Goal: Task Accomplishment & Management: Manage account settings

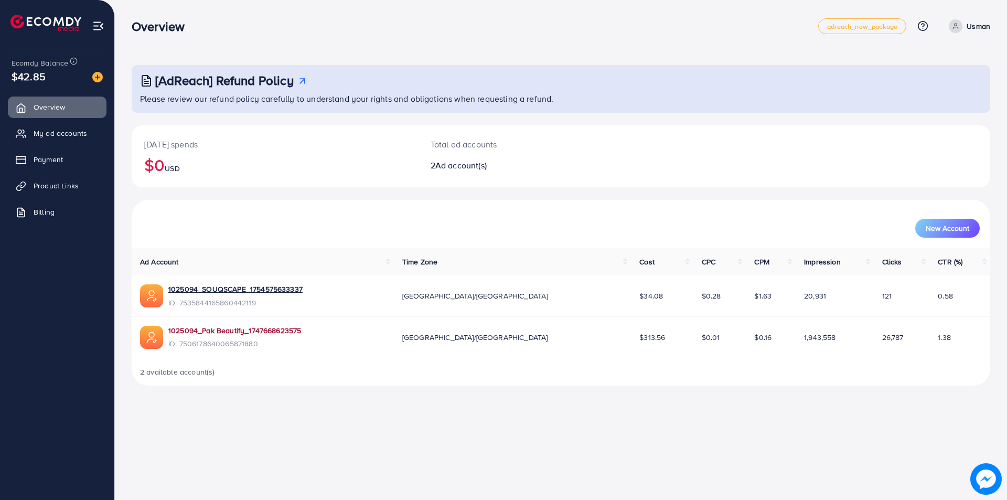
click at [235, 332] on link "1025094_Pak Beautify_1747668623575" at bounding box center [234, 330] width 133 height 10
click at [226, 284] on td "1025094_SOUQSCAPE_1754575633337 ID: 7535844165860442119" at bounding box center [263, 295] width 262 height 41
click at [227, 286] on link "1025094_SOUQSCAPE_1754575633337" at bounding box center [235, 289] width 134 height 10
click at [234, 338] on div "1025094_Pak Beautify_1747668623575 ID: 7506178640065871880" at bounding box center [234, 337] width 133 height 24
click at [241, 334] on link "1025094_Pak Beautify_1747668623575" at bounding box center [234, 330] width 133 height 10
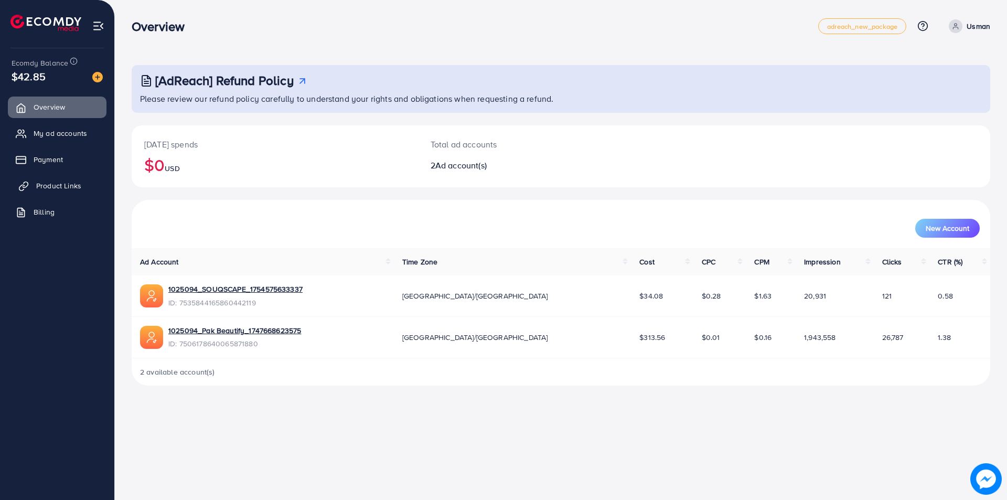
click at [80, 190] on span "Product Links" at bounding box center [58, 185] width 45 height 10
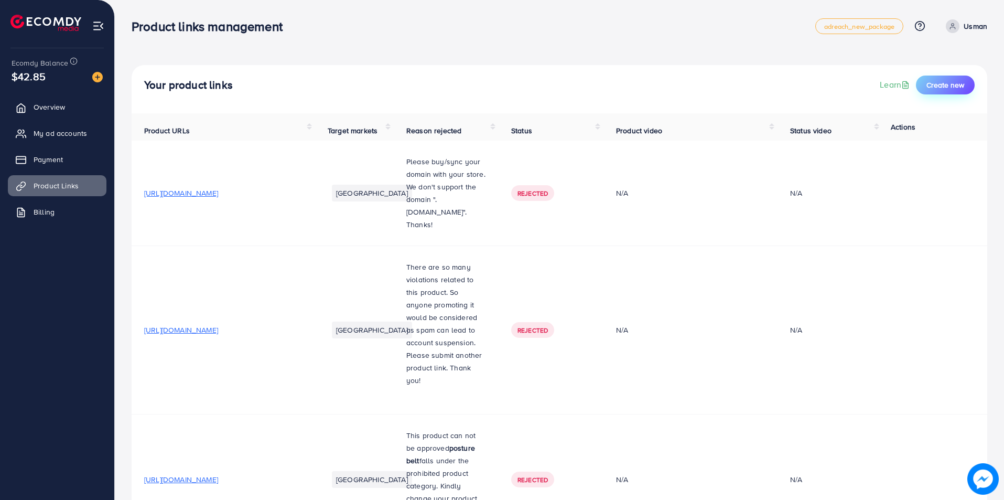
click at [962, 81] on span "Create new" at bounding box center [946, 85] width 38 height 10
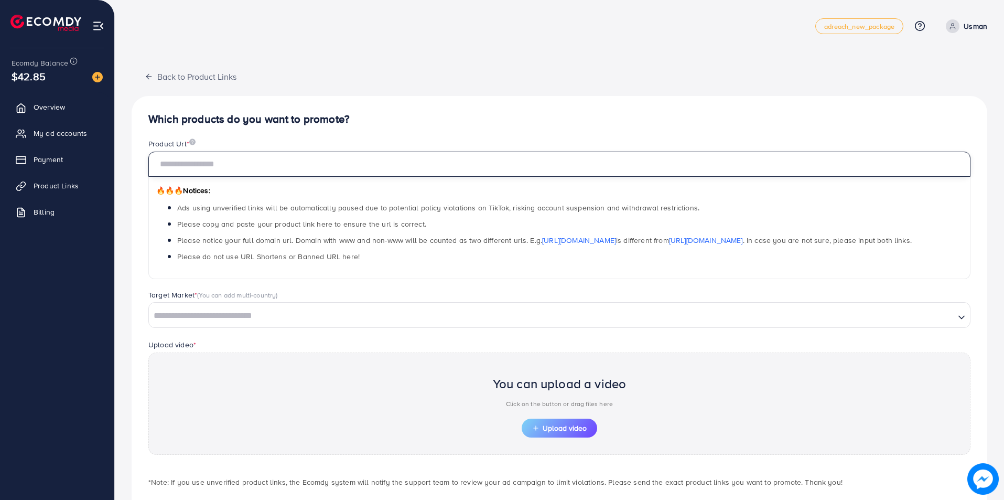
click at [186, 166] on input "text" at bounding box center [559, 164] width 822 height 25
paste input "**********"
type input "**********"
click at [172, 327] on div "Loading..." at bounding box center [559, 314] width 822 height 25
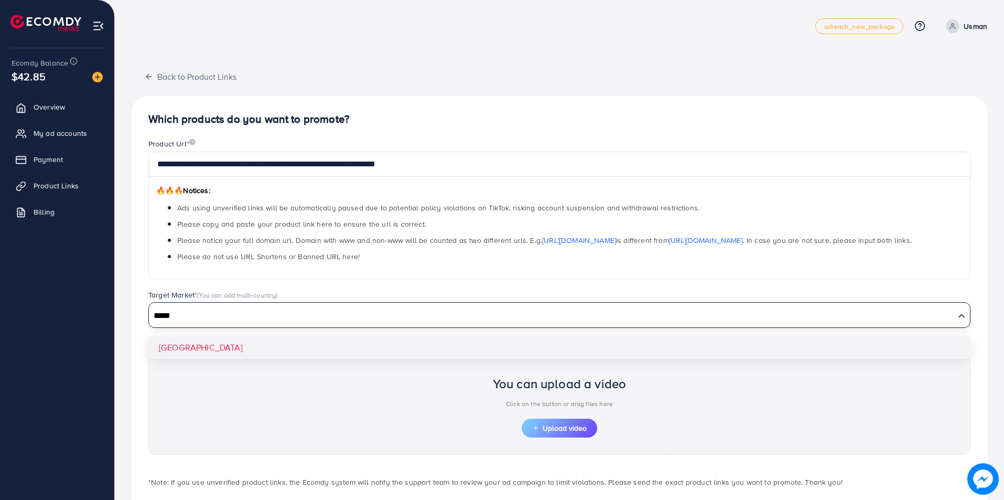
type input "*****"
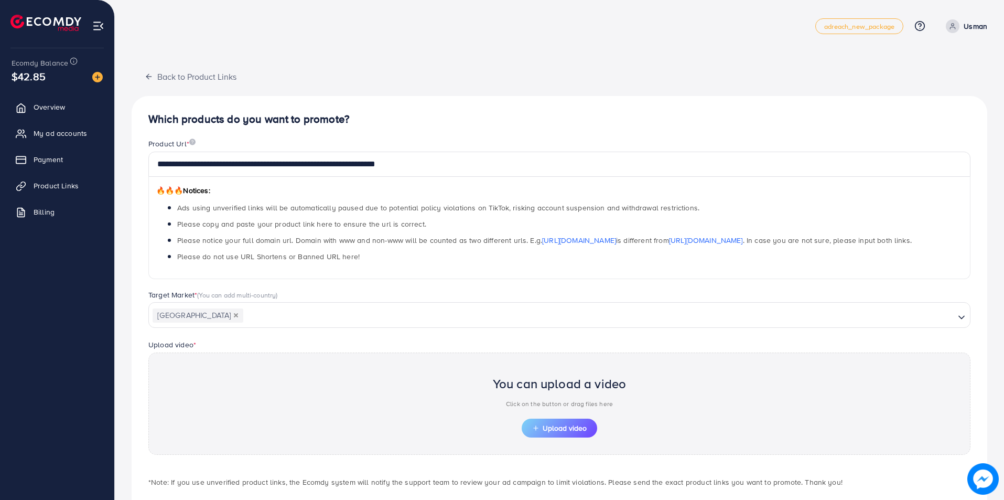
click at [184, 350] on div "**********" at bounding box center [560, 316] width 856 height 440
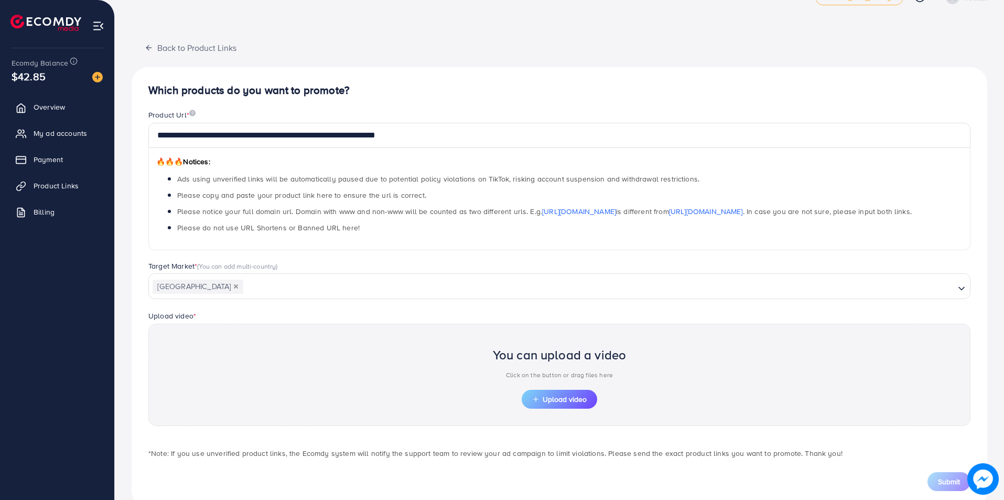
scroll to position [53, 0]
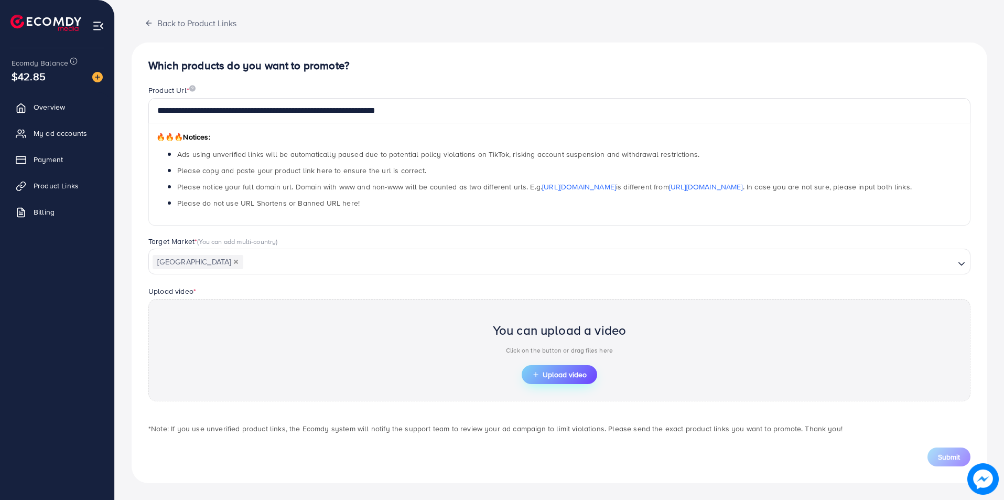
click at [573, 373] on span "Upload video" at bounding box center [559, 374] width 55 height 7
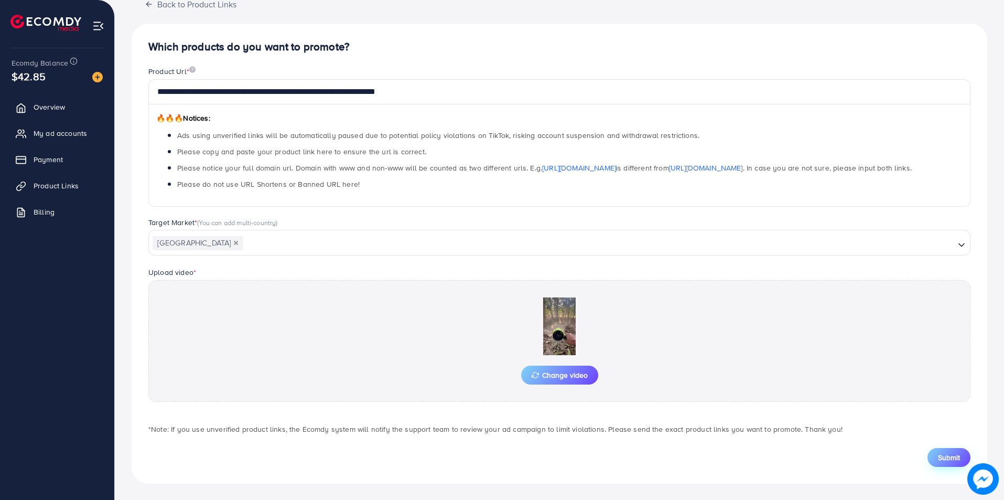
scroll to position [73, 0]
click at [948, 461] on span "Submit" at bounding box center [949, 457] width 22 height 10
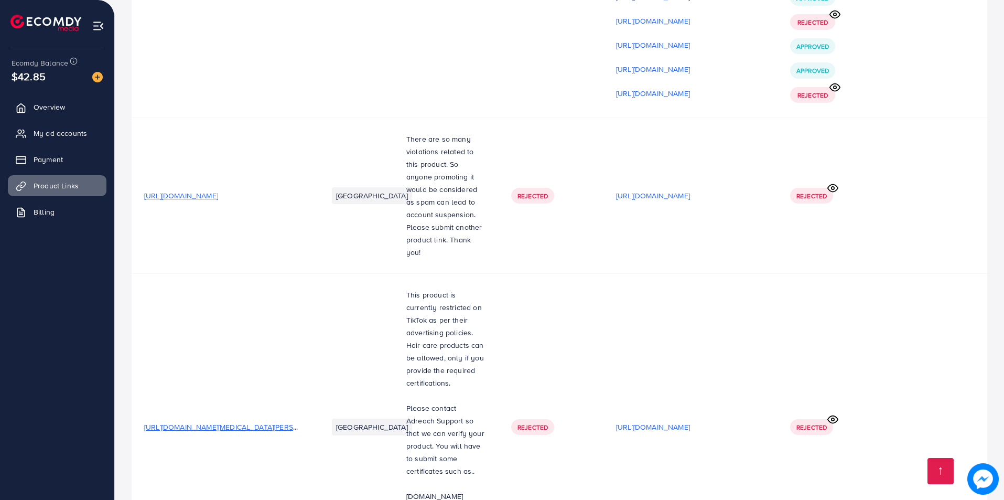
scroll to position [12085, 0]
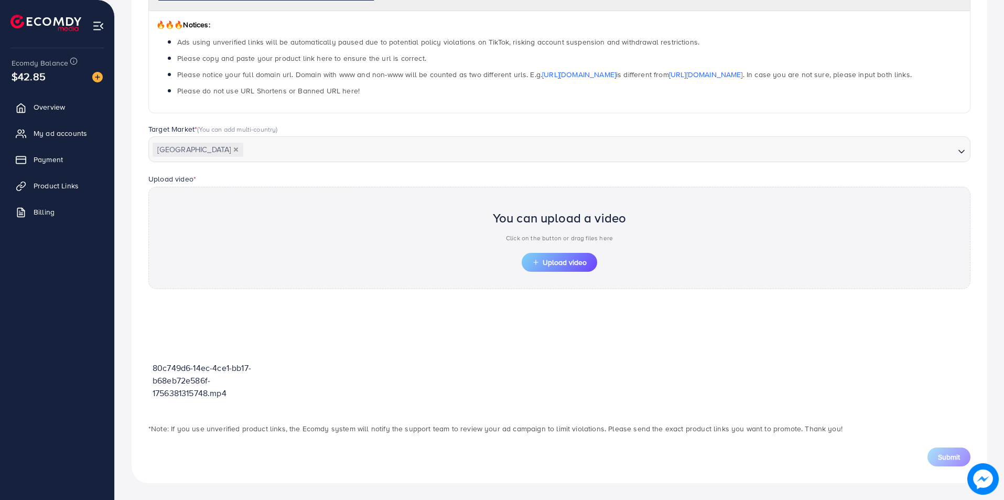
scroll to position [166, 0]
click at [559, 260] on span "Upload video" at bounding box center [559, 262] width 55 height 7
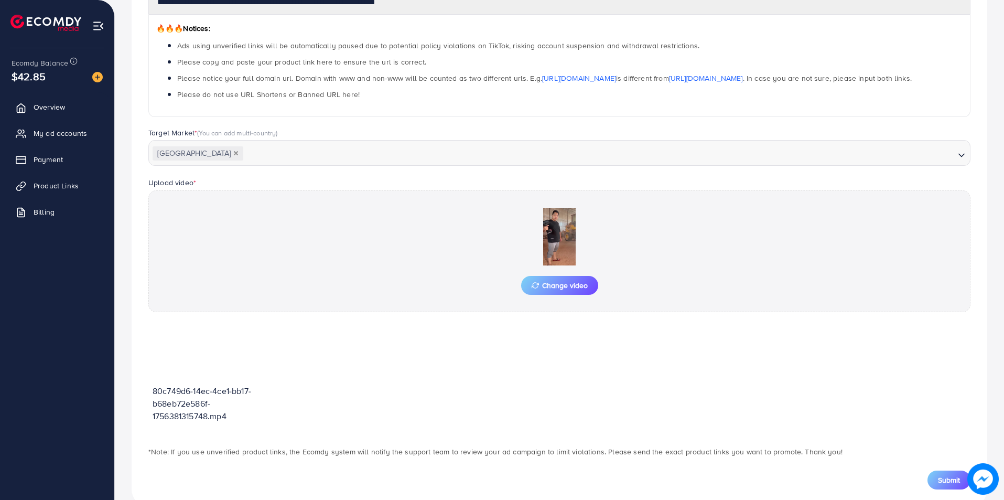
scroll to position [185, 0]
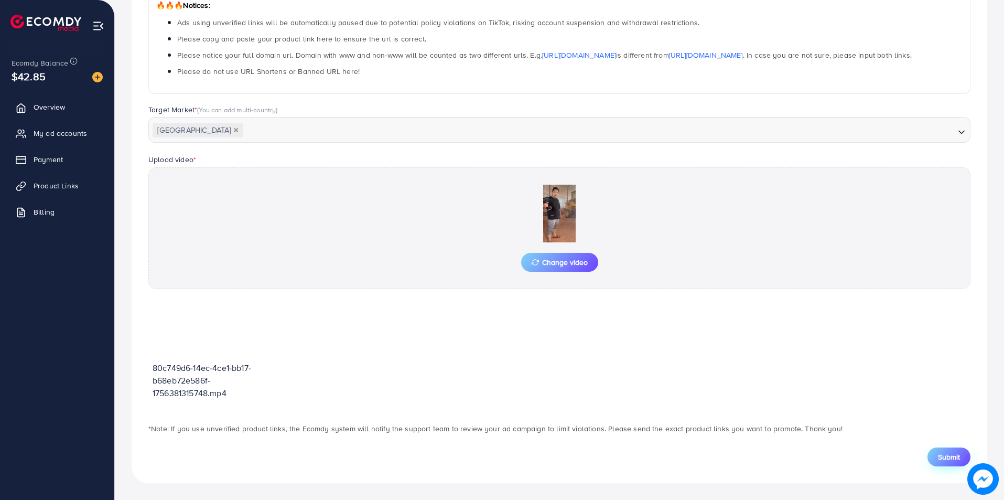
click at [959, 453] on span "Submit" at bounding box center [949, 457] width 22 height 10
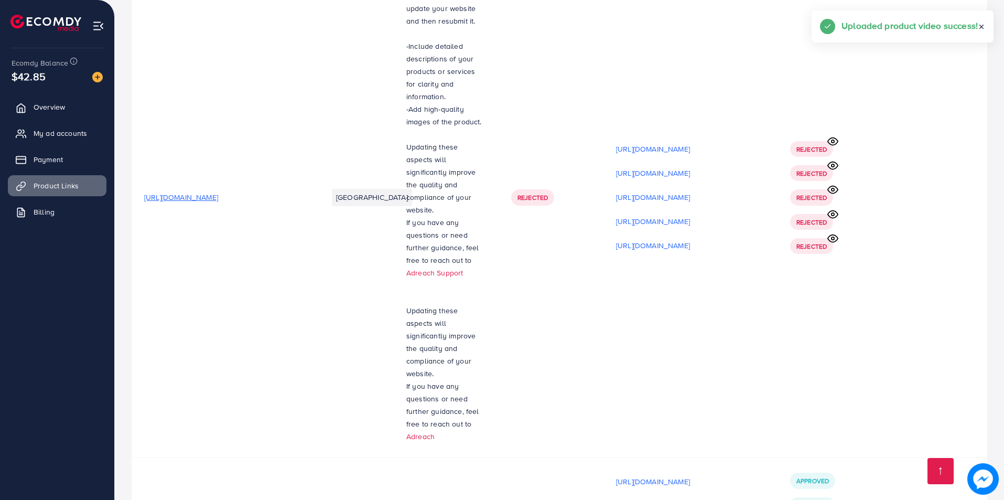
scroll to position [12089, 0]
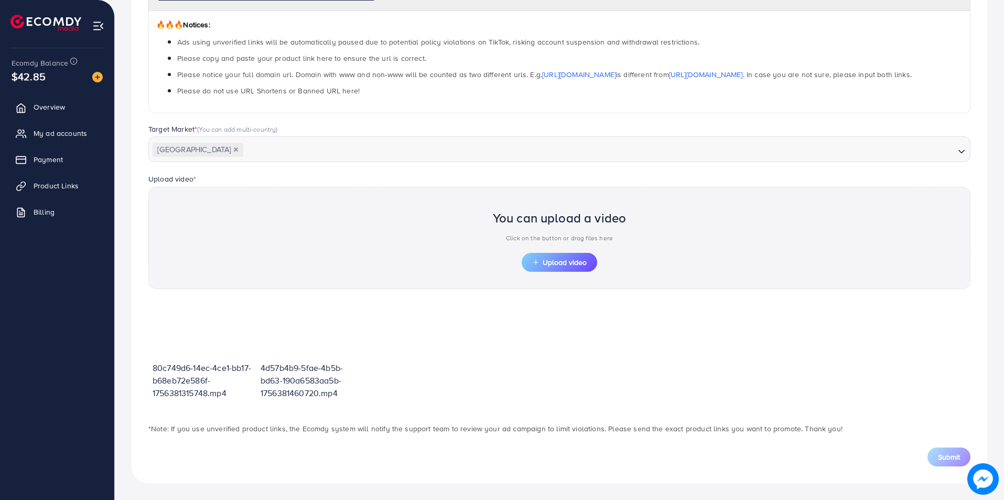
scroll to position [166, 0]
click at [554, 261] on span "Upload video" at bounding box center [559, 262] width 55 height 7
click at [574, 274] on div "You can upload a video Click on the button or drag files here Upload video" at bounding box center [559, 238] width 822 height 102
click at [568, 259] on span "Upload video" at bounding box center [559, 262] width 55 height 7
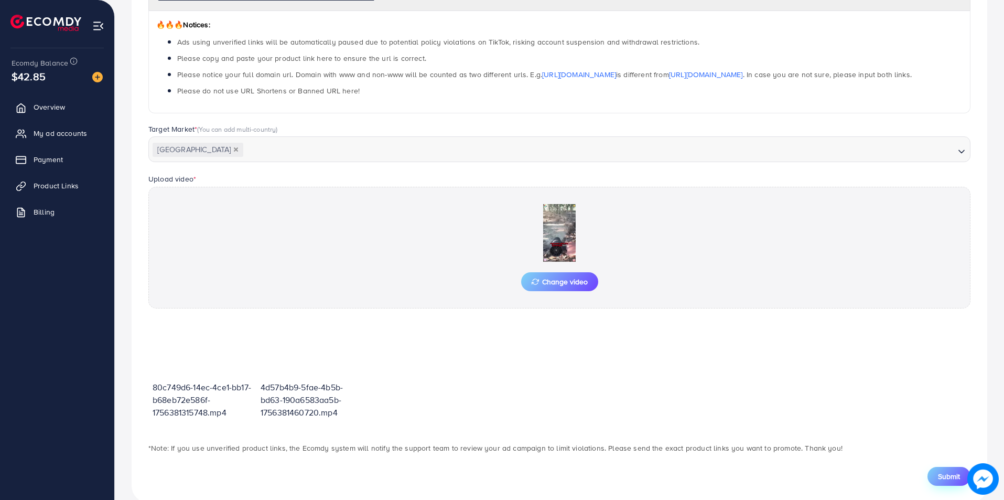
click at [952, 481] on button "Submit" at bounding box center [949, 476] width 43 height 19
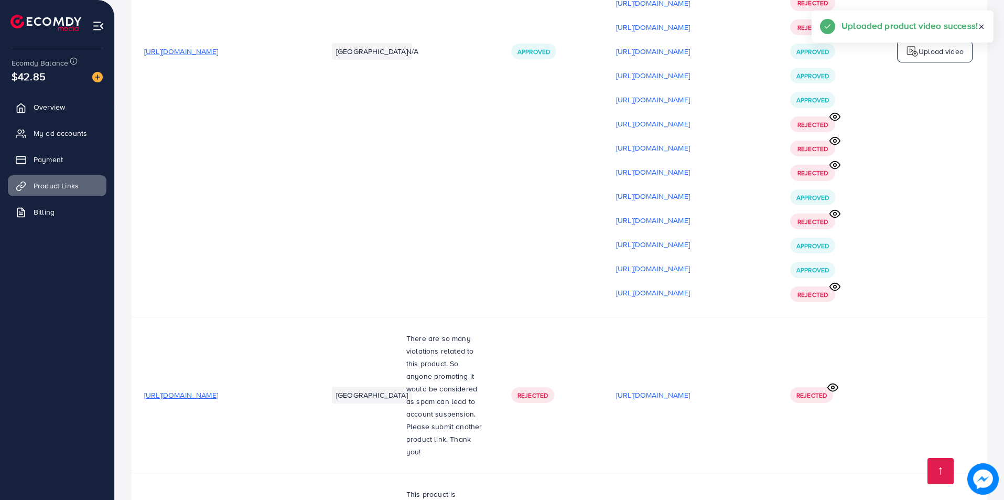
scroll to position [12113, 0]
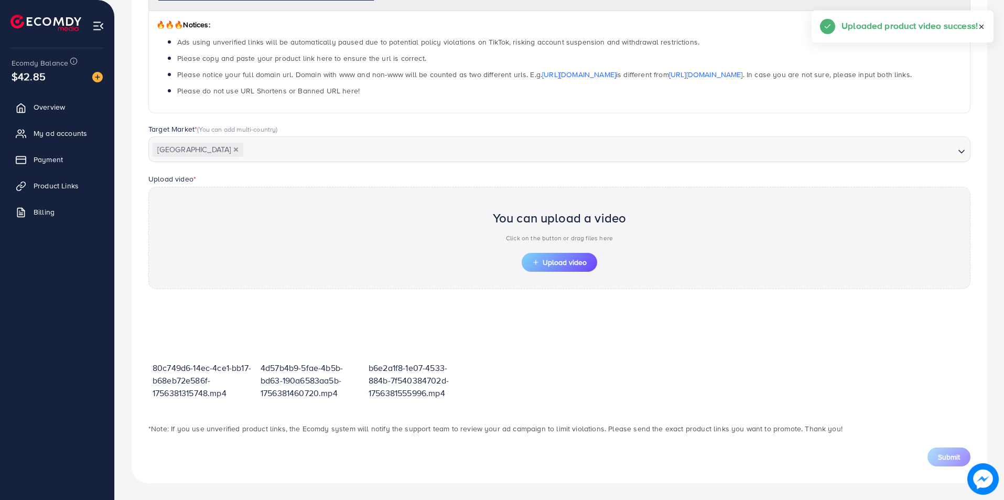
scroll to position [166, 0]
click at [575, 265] on span "Upload video" at bounding box center [559, 262] width 55 height 7
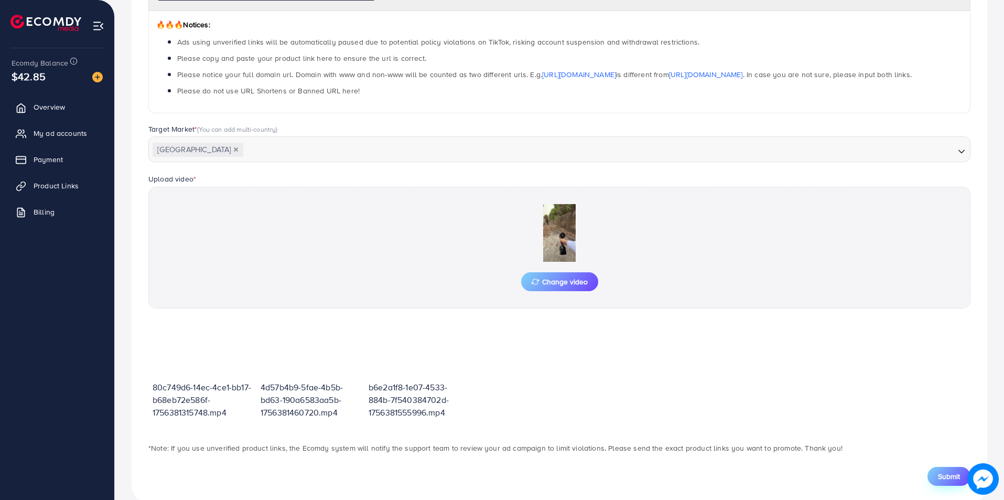
click at [930, 470] on button "Submit" at bounding box center [949, 476] width 43 height 19
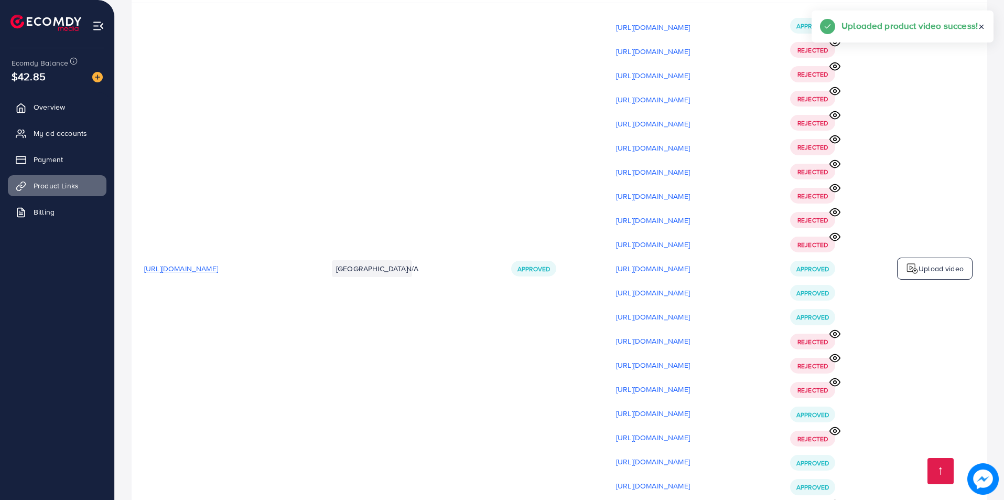
scroll to position [12137, 0]
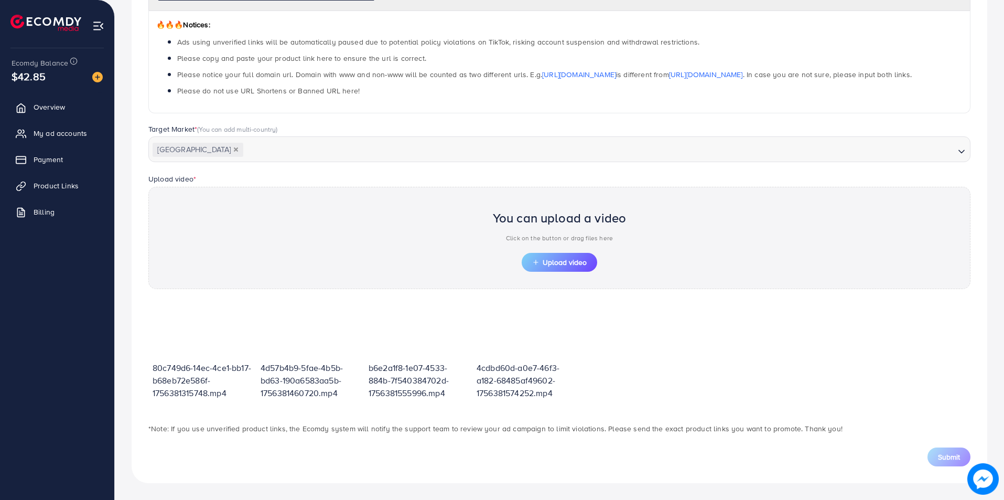
scroll to position [166, 0]
click at [553, 266] on span "Upload video" at bounding box center [559, 262] width 55 height 7
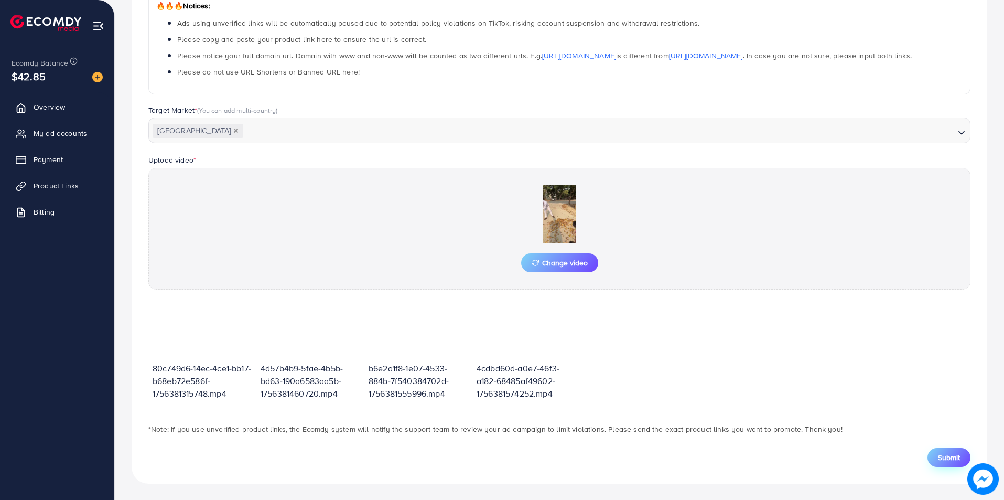
scroll to position [185, 0]
click at [940, 458] on span "Submit" at bounding box center [949, 457] width 22 height 10
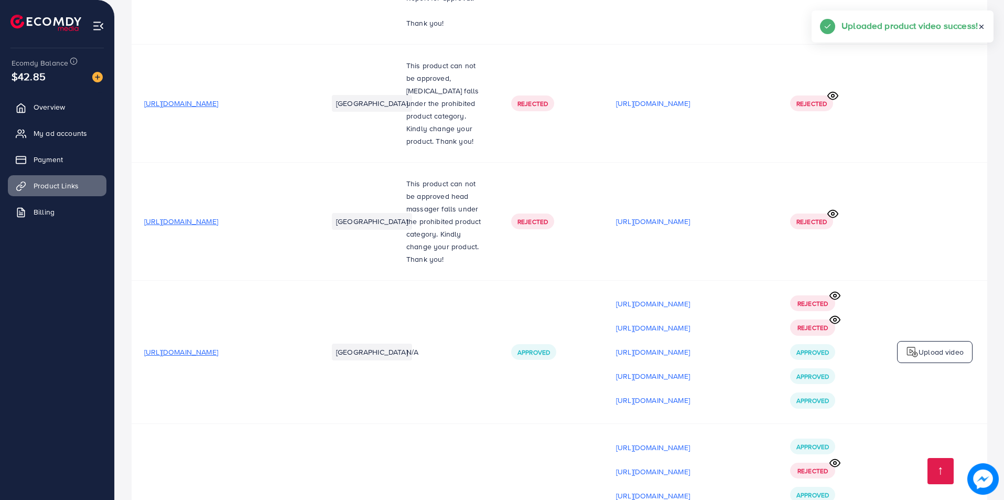
scroll to position [12161, 0]
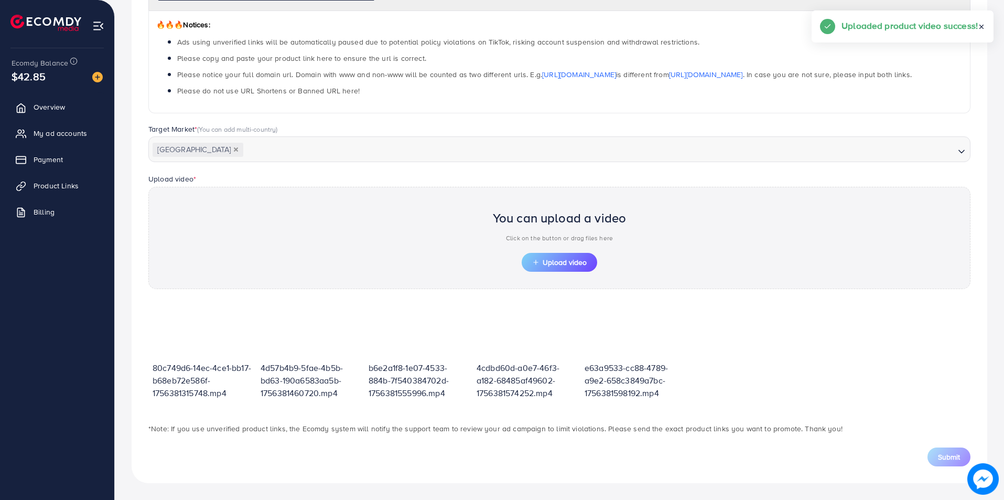
scroll to position [166, 0]
click at [565, 261] on span "Upload video" at bounding box center [559, 262] width 55 height 7
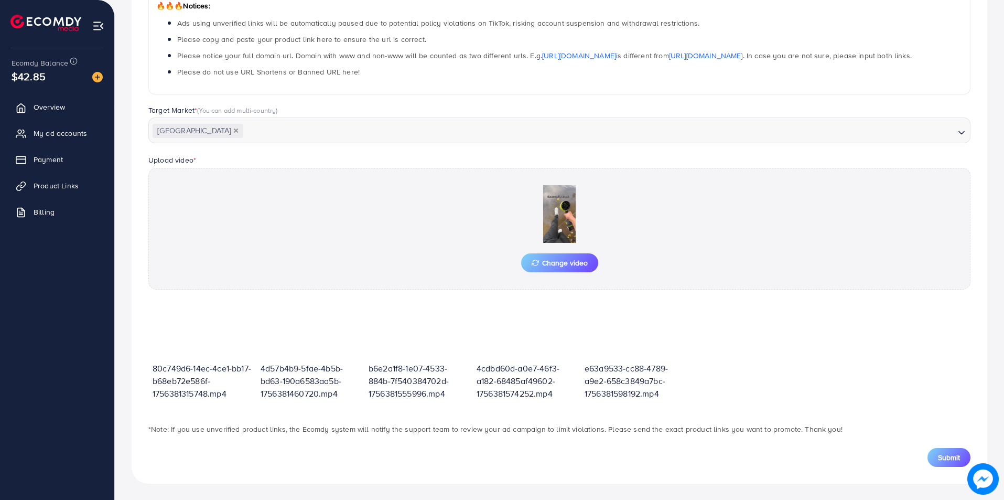
scroll to position [185, 0]
click at [947, 464] on button "Submit" at bounding box center [949, 456] width 43 height 19
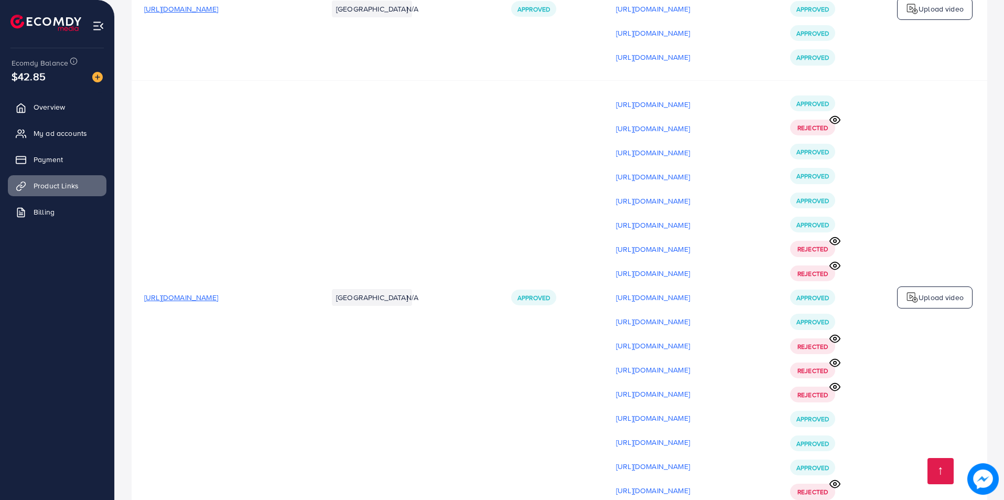
scroll to position [11986, 0]
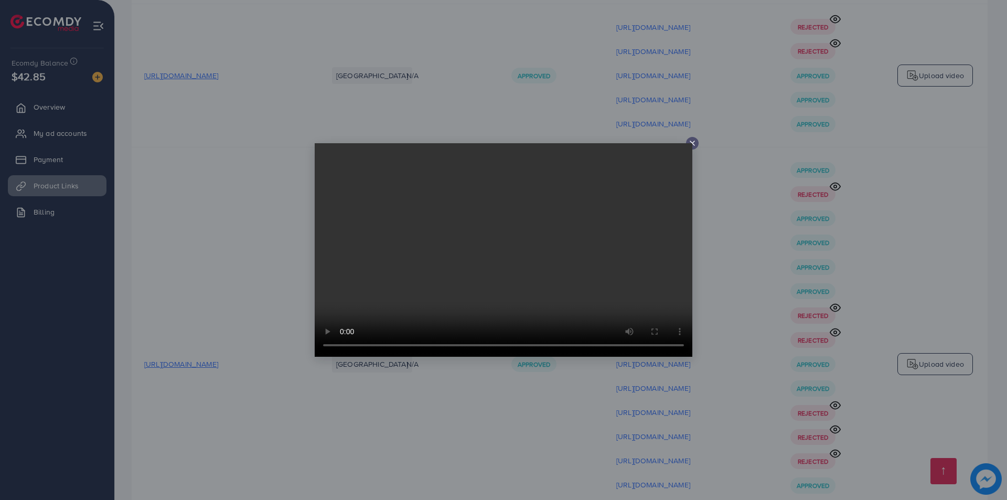
click at [721, 347] on div at bounding box center [503, 250] width 1007 height 500
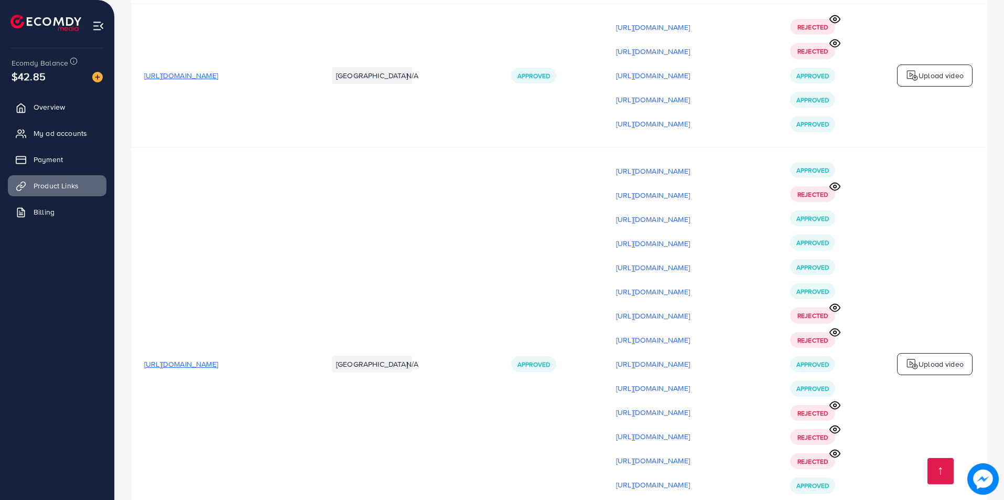
click at [690, 499] on p "[URL][DOMAIN_NAME]" at bounding box center [653, 508] width 74 height 13
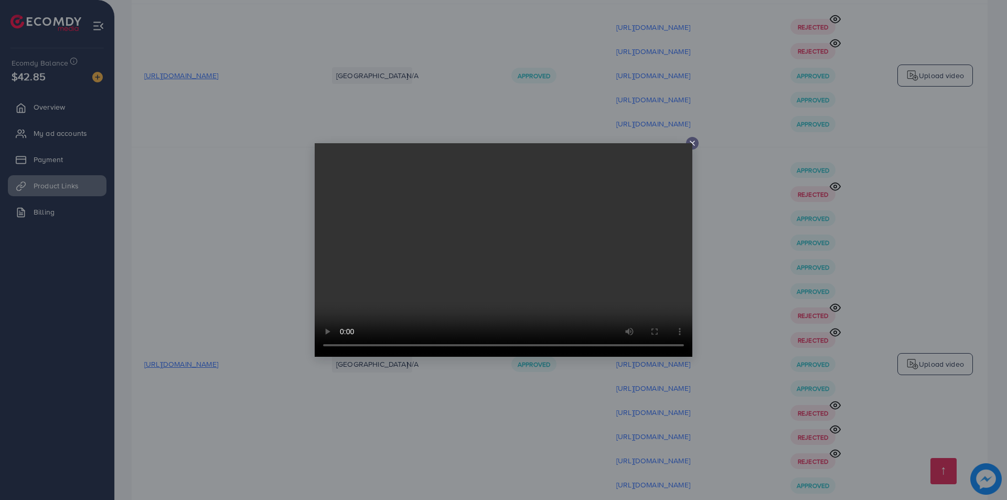
click at [729, 338] on div at bounding box center [503, 250] width 1007 height 500
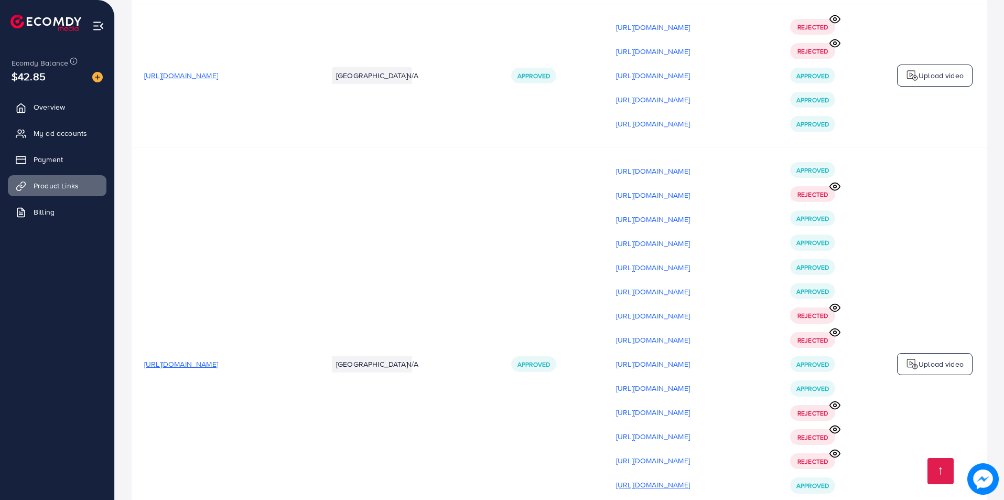
click at [690, 478] on p "[URL][DOMAIN_NAME]" at bounding box center [653, 484] width 74 height 13
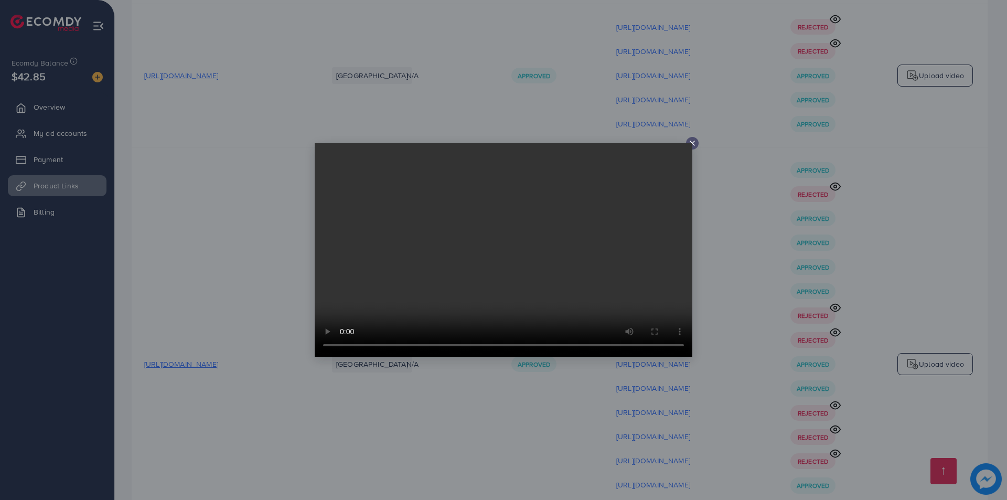
click at [752, 323] on div at bounding box center [503, 250] width 1007 height 500
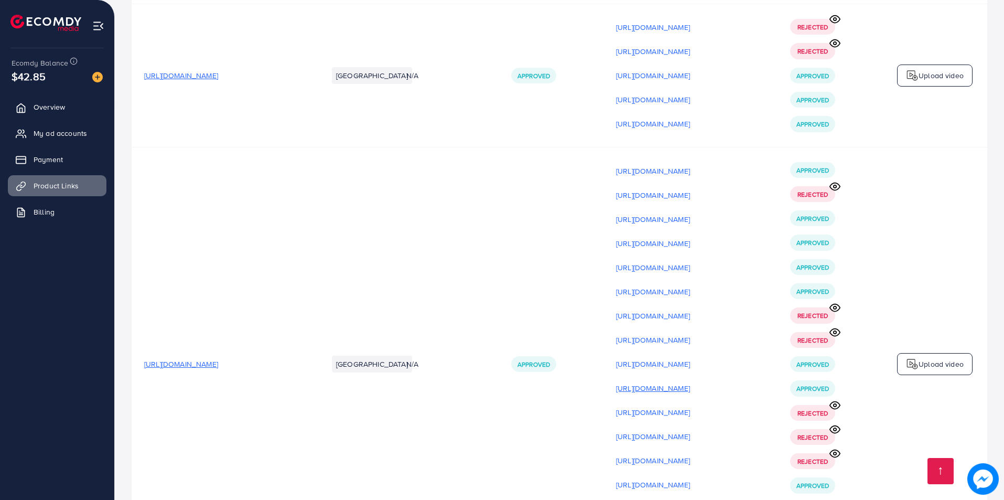
click at [690, 382] on p "[URL][DOMAIN_NAME]" at bounding box center [653, 388] width 74 height 13
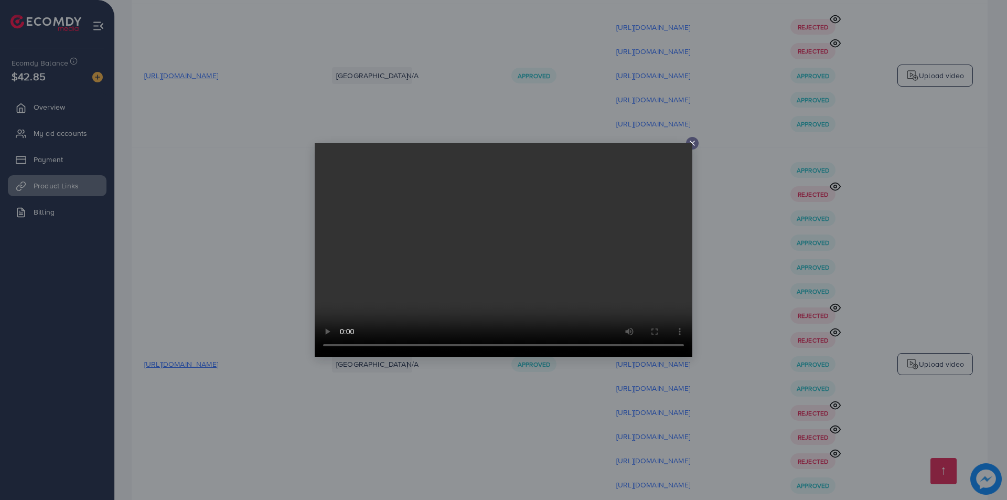
click at [692, 141] on icon at bounding box center [692, 143] width 8 height 8
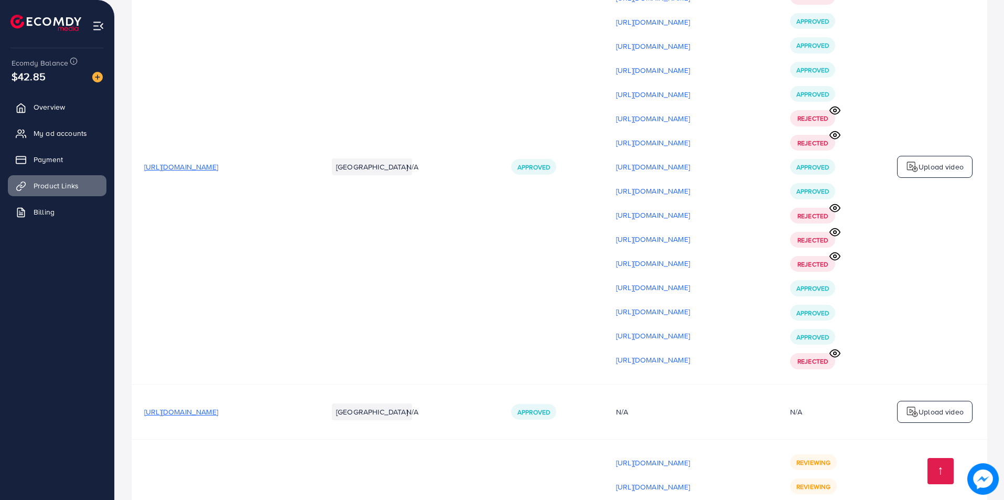
scroll to position [12186, 0]
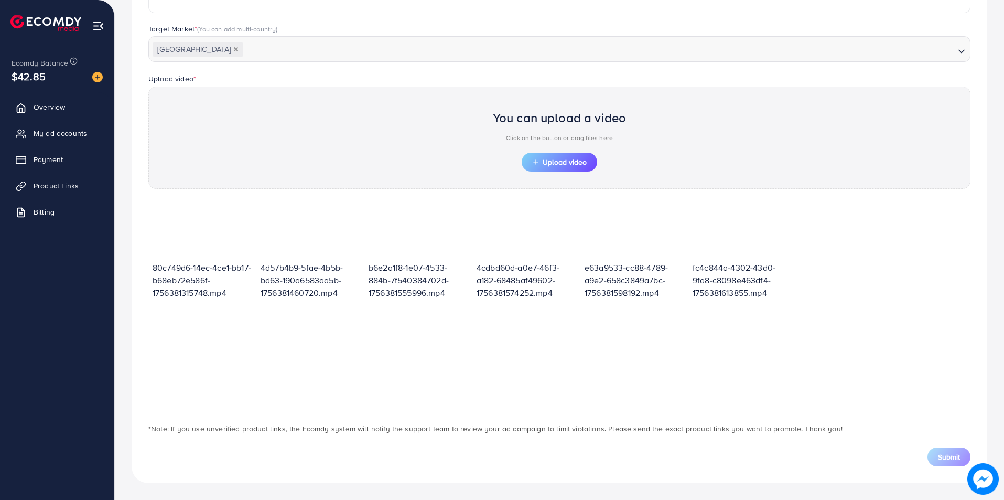
scroll to position [266, 0]
click at [577, 149] on div "You can upload a video Click on the button or drag files here" at bounding box center [560, 128] width 134 height 49
click at [577, 154] on button "Upload video" at bounding box center [560, 162] width 76 height 19
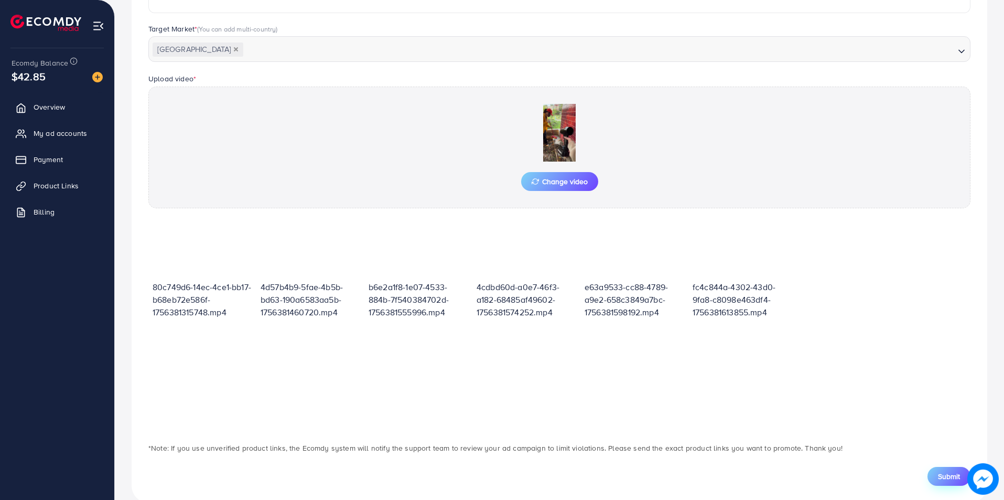
click at [936, 483] on button "Submit" at bounding box center [949, 476] width 43 height 19
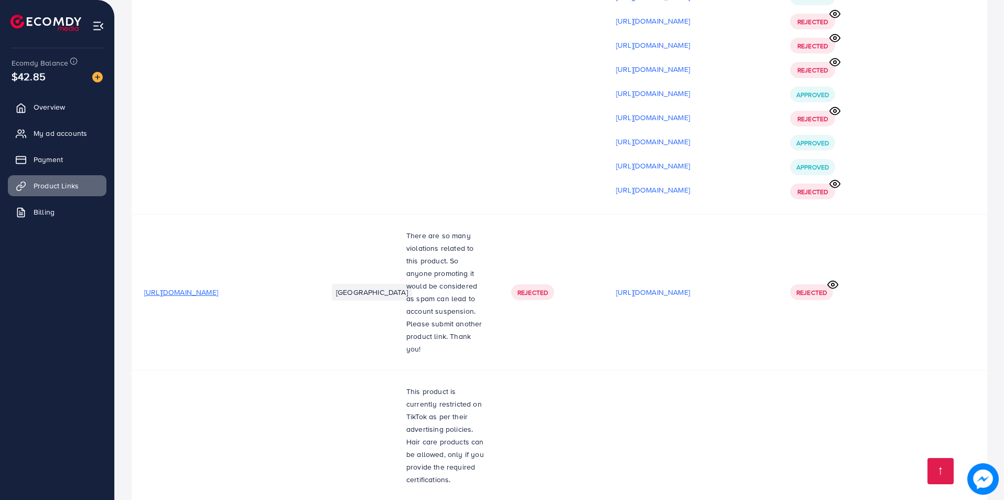
scroll to position [12210, 0]
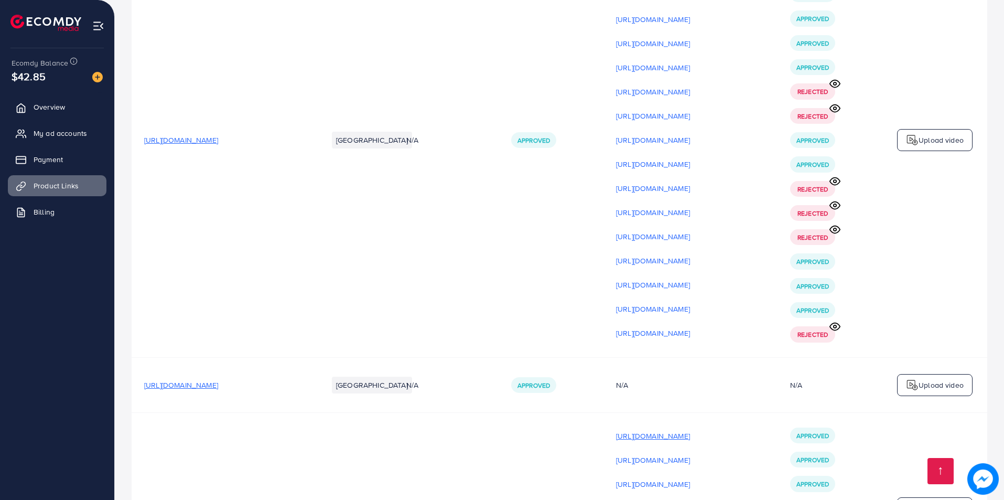
click at [690, 430] on p "[URL][DOMAIN_NAME]" at bounding box center [653, 436] width 74 height 13
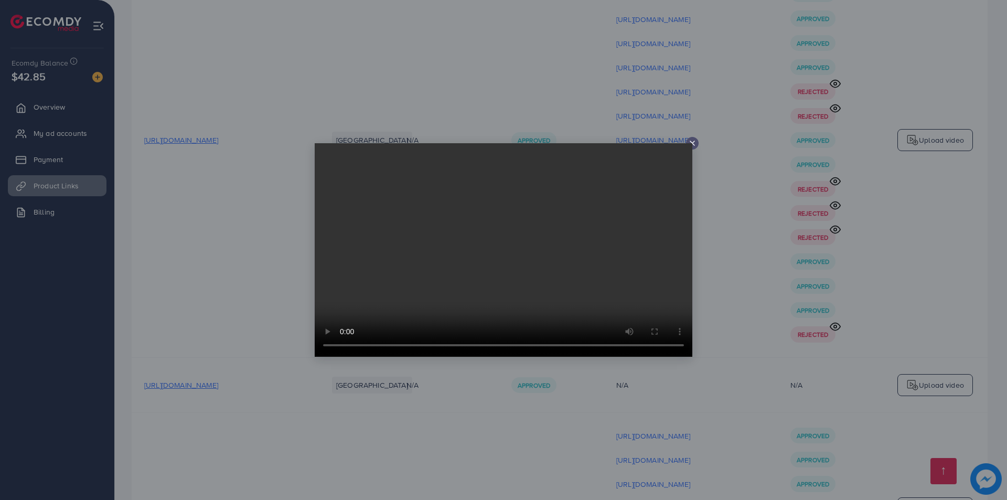
click at [744, 313] on div at bounding box center [503, 250] width 1007 height 500
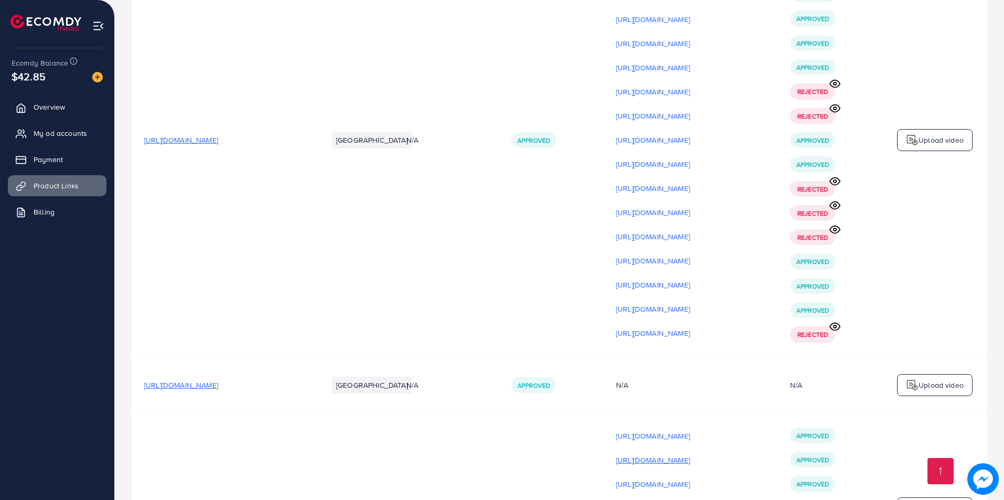
click at [690, 454] on p "[URL][DOMAIN_NAME]" at bounding box center [653, 460] width 74 height 13
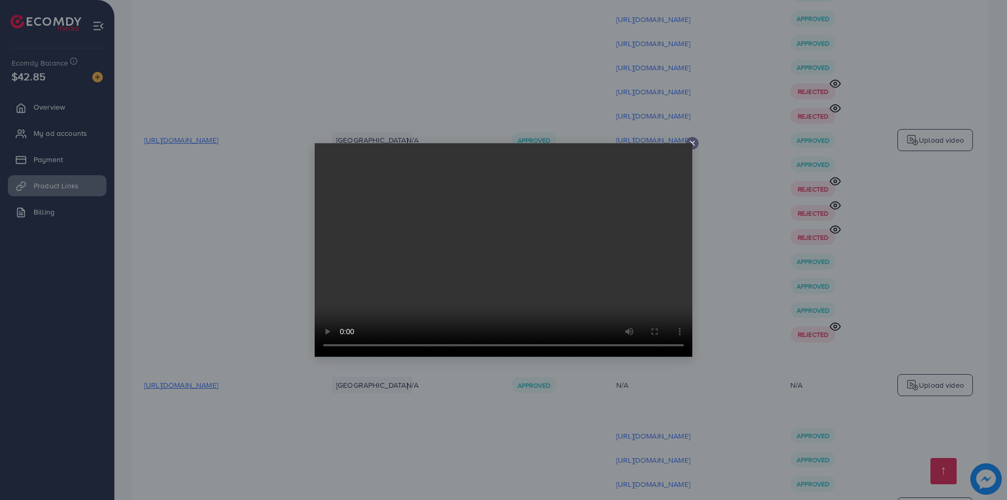
click at [769, 313] on div at bounding box center [503, 250] width 1007 height 500
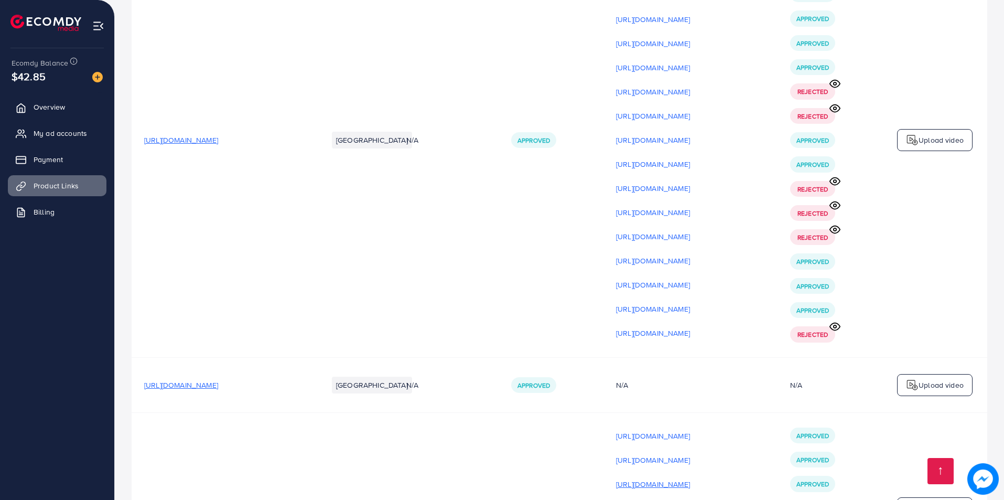
click at [690, 478] on p "[URL][DOMAIN_NAME]" at bounding box center [653, 484] width 74 height 13
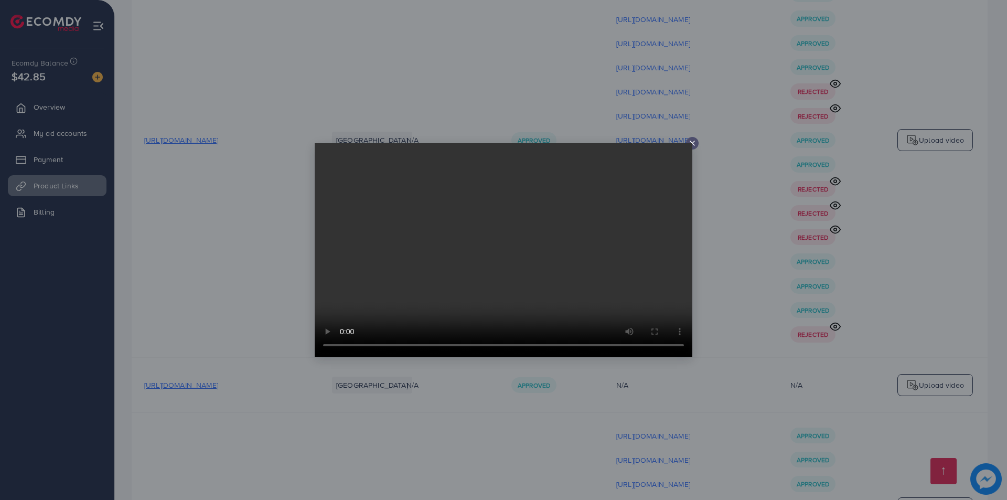
drag, startPoint x: 838, startPoint y: 268, endPoint x: 831, endPoint y: 292, distance: 24.7
click at [838, 268] on div at bounding box center [503, 250] width 1007 height 500
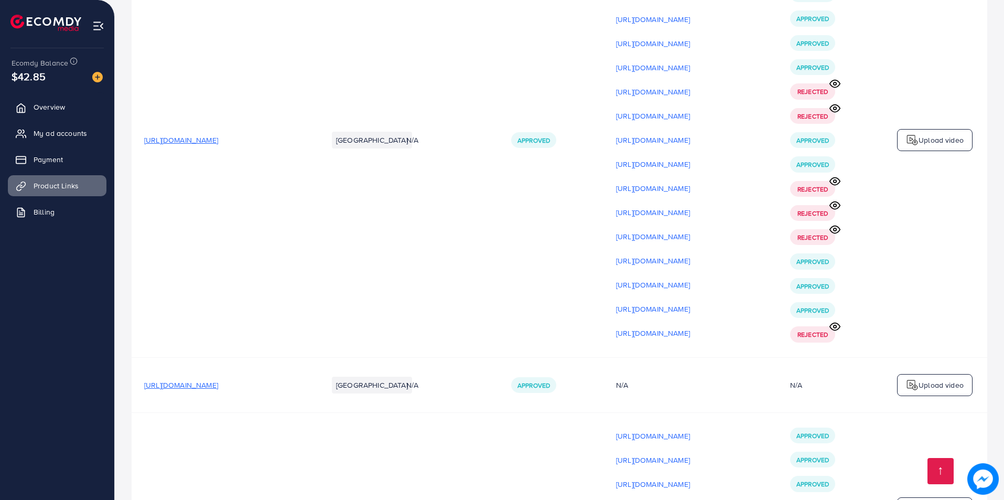
click at [690, 499] on p "[URL][DOMAIN_NAME]" at bounding box center [653, 508] width 74 height 13
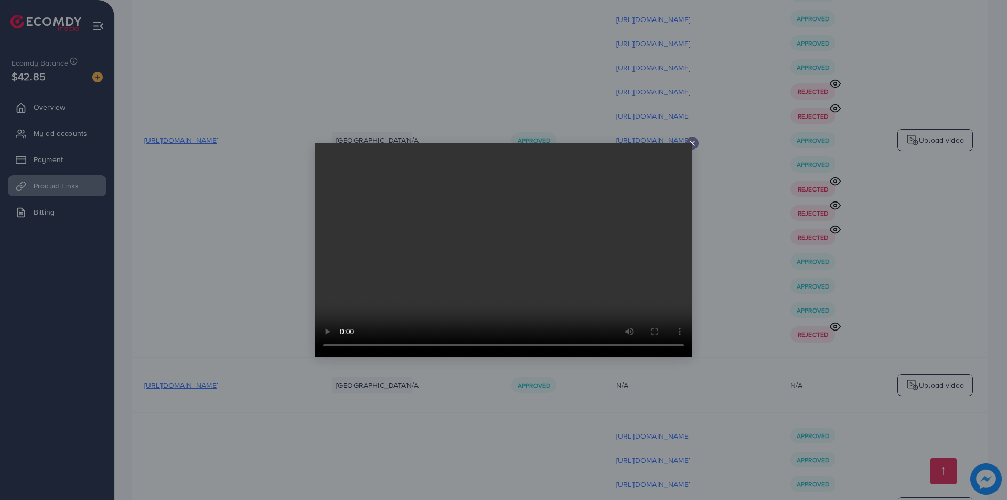
click at [746, 359] on div at bounding box center [503, 250] width 1007 height 500
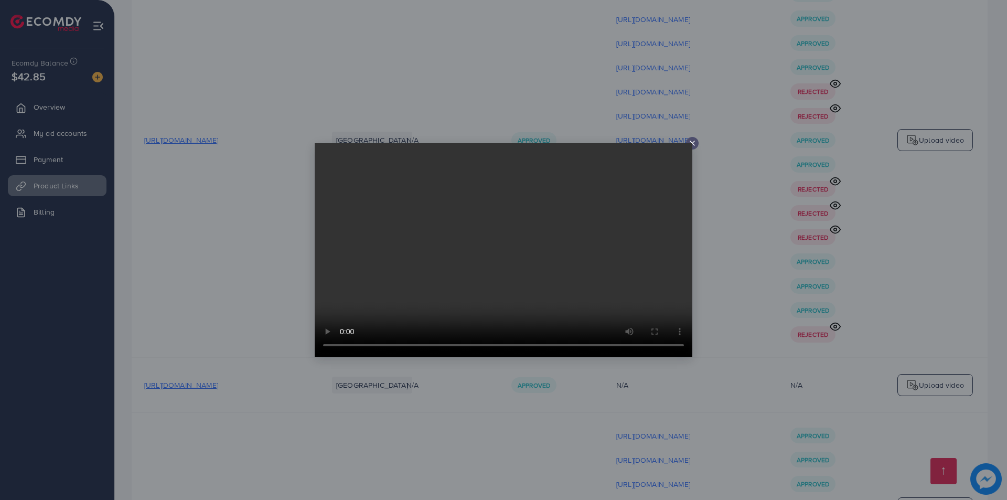
click at [746, 392] on div at bounding box center [503, 250] width 1007 height 500
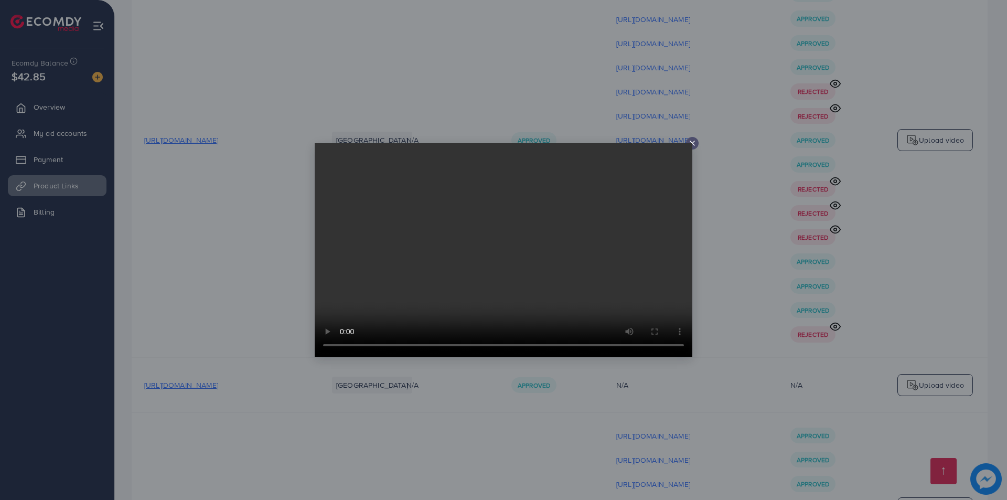
click at [728, 406] on div at bounding box center [503, 250] width 1007 height 500
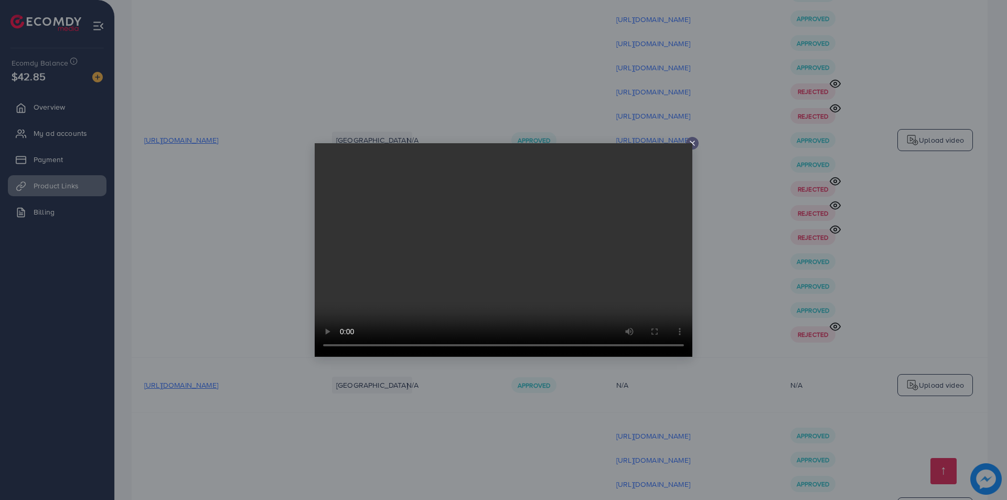
click at [719, 393] on div at bounding box center [503, 250] width 1007 height 500
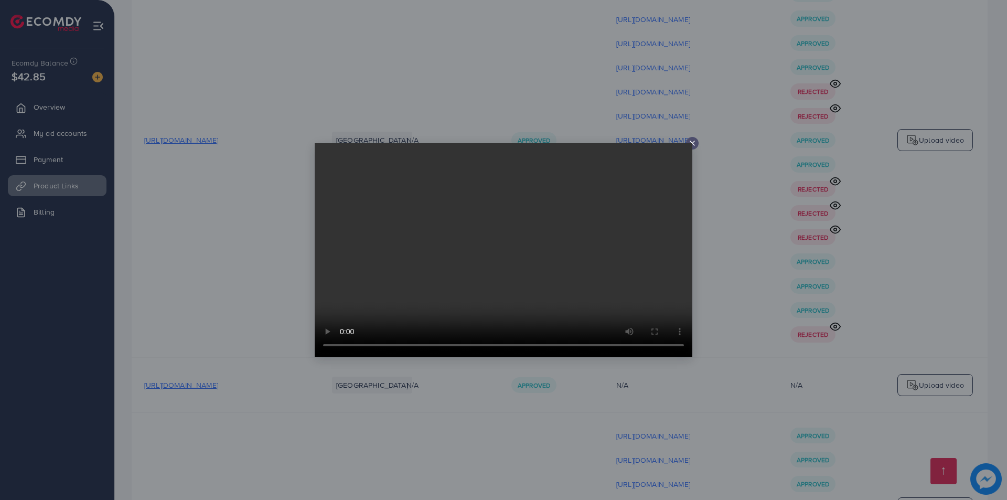
click at [690, 141] on icon at bounding box center [692, 143] width 8 height 8
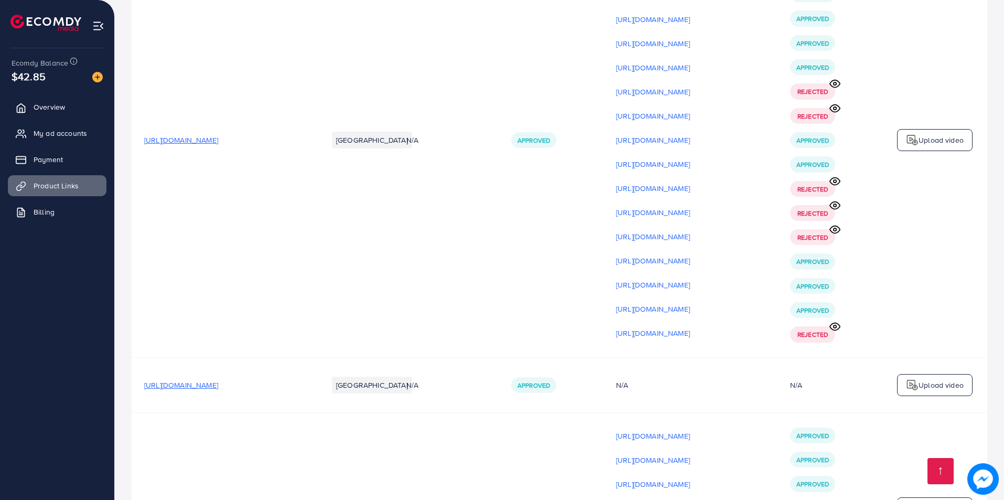
click at [721, 428] on div "https://files.ecomdy.com/videos/80c749d6-14ec-4ce1-bb17-b68eb72e586f-1756381315…" at bounding box center [690, 508] width 149 height 160
click at [690, 454] on p "[URL][DOMAIN_NAME]" at bounding box center [653, 460] width 74 height 13
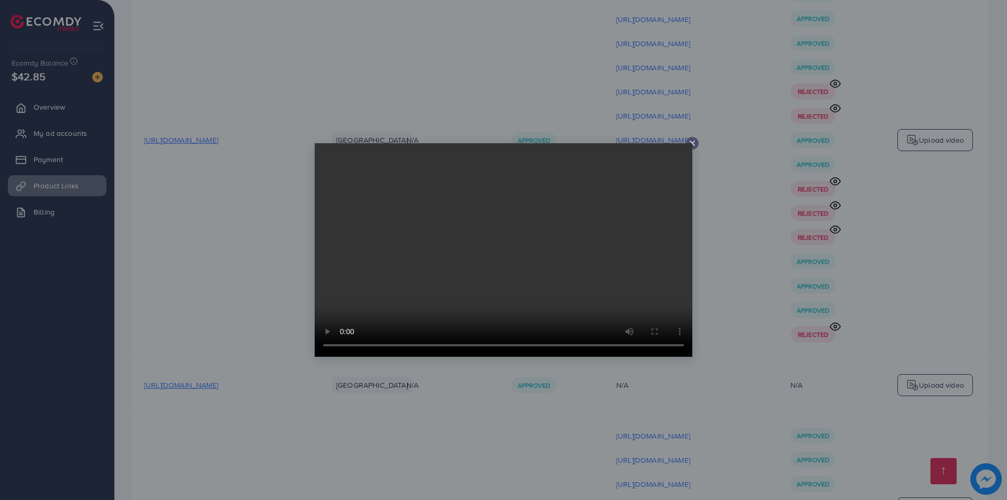
click at [755, 369] on div at bounding box center [503, 250] width 1007 height 500
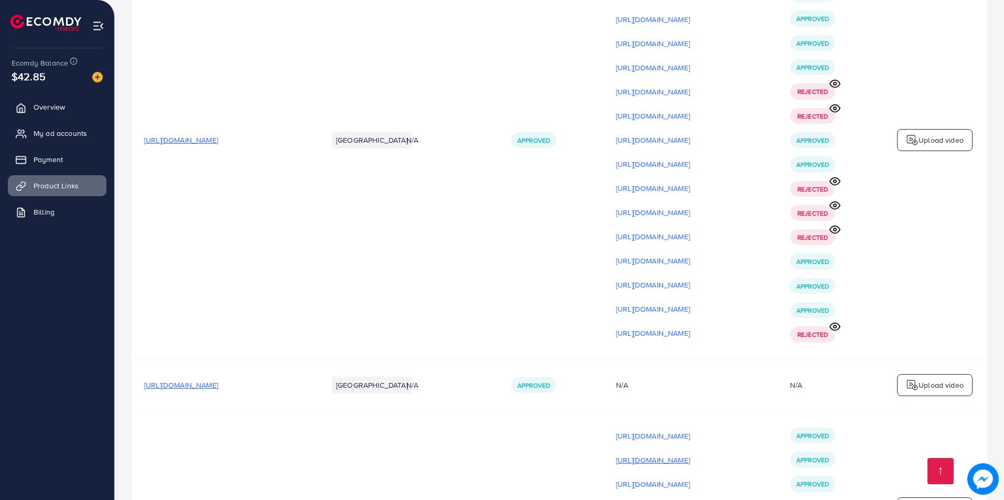
click at [690, 454] on p "[URL][DOMAIN_NAME]" at bounding box center [653, 460] width 74 height 13
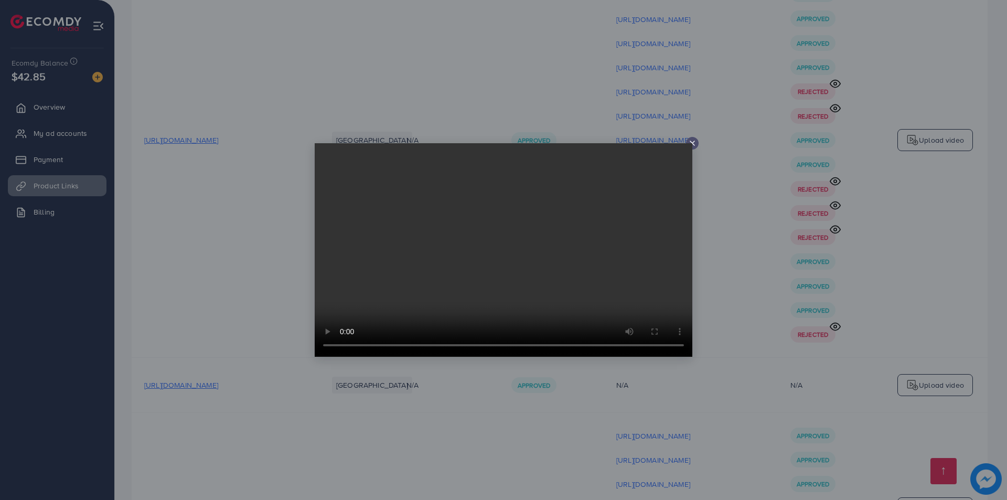
click at [716, 358] on div at bounding box center [503, 250] width 1007 height 500
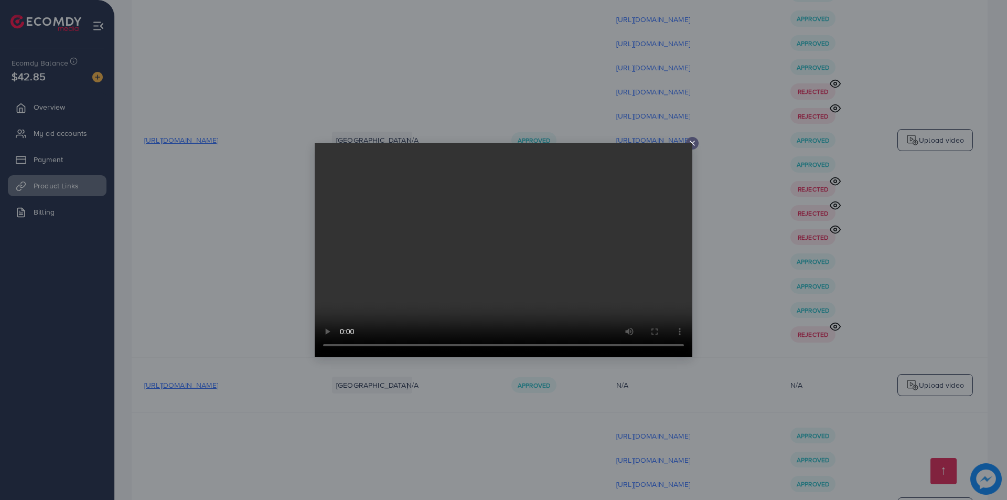
click at [774, 323] on div at bounding box center [503, 250] width 1007 height 500
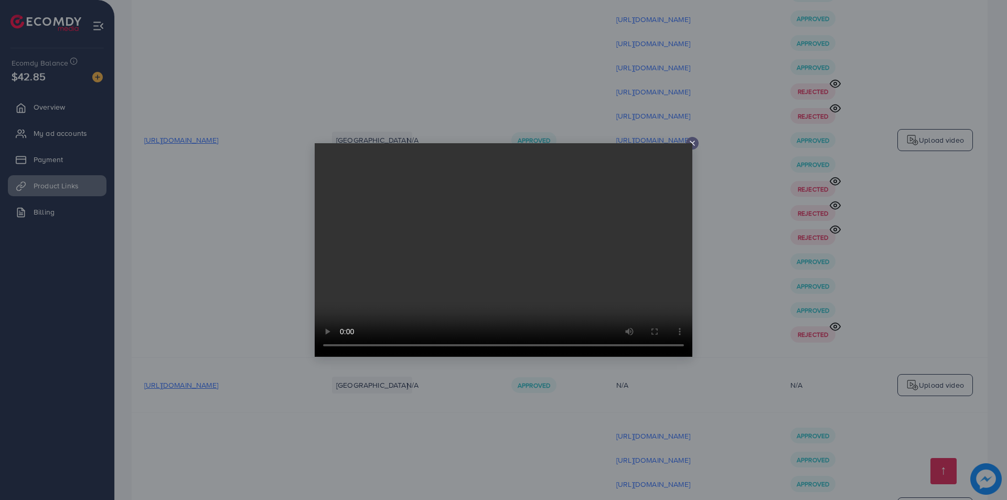
click at [727, 407] on div at bounding box center [503, 250] width 1007 height 500
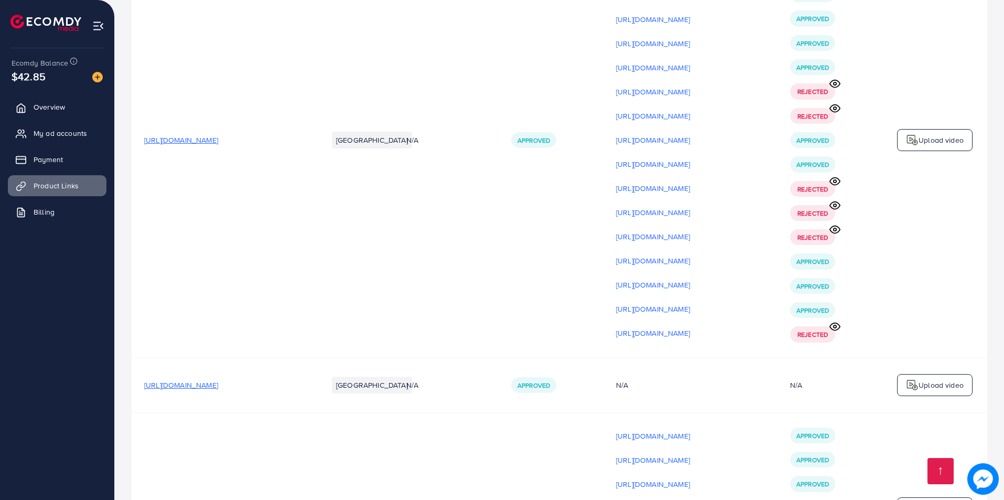
click at [690, 499] on p "[URL][DOMAIN_NAME]" at bounding box center [653, 508] width 74 height 13
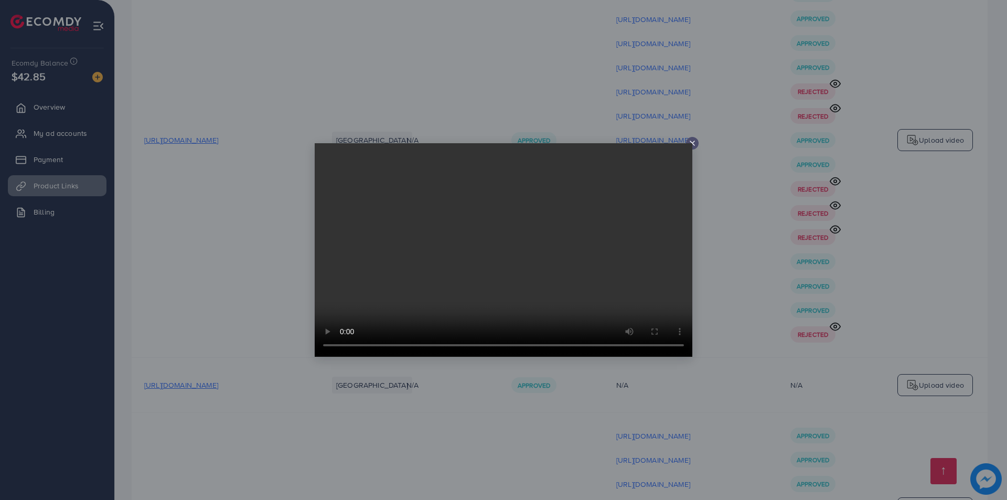
click at [729, 353] on div at bounding box center [503, 250] width 1007 height 500
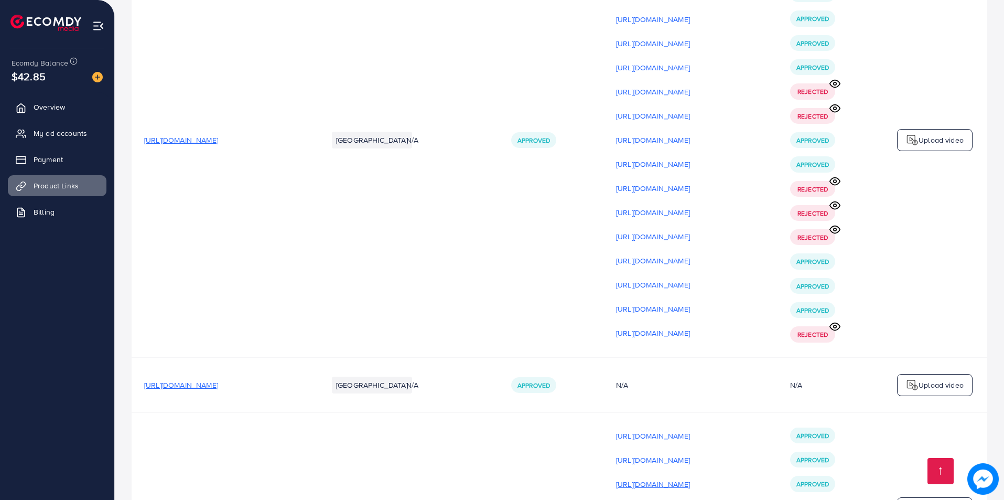
click at [690, 478] on p "[URL][DOMAIN_NAME]" at bounding box center [653, 484] width 74 height 13
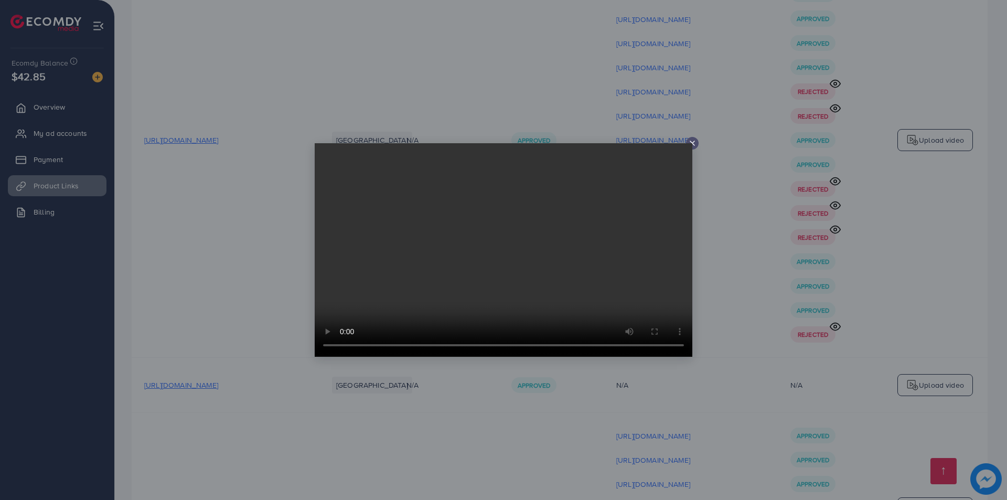
click at [752, 273] on div at bounding box center [503, 250] width 1007 height 500
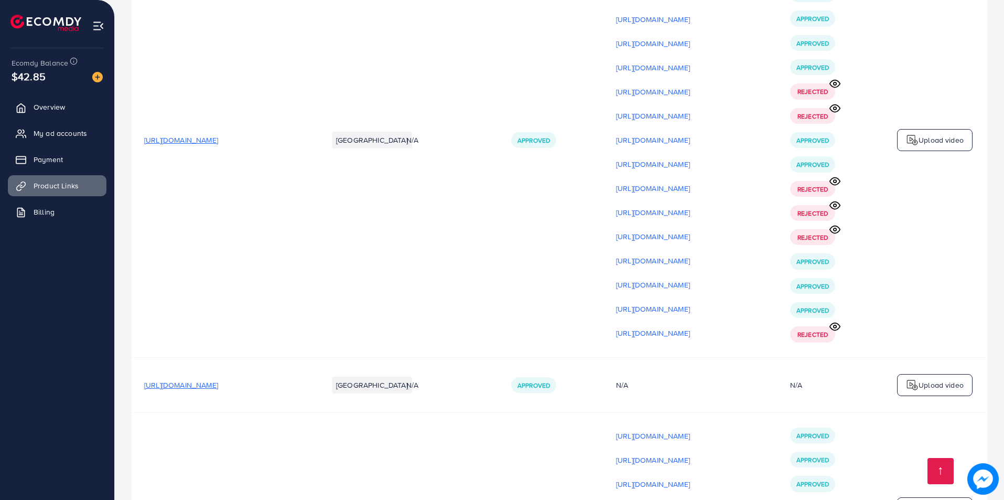
click at [918, 499] on img at bounding box center [912, 508] width 13 height 13
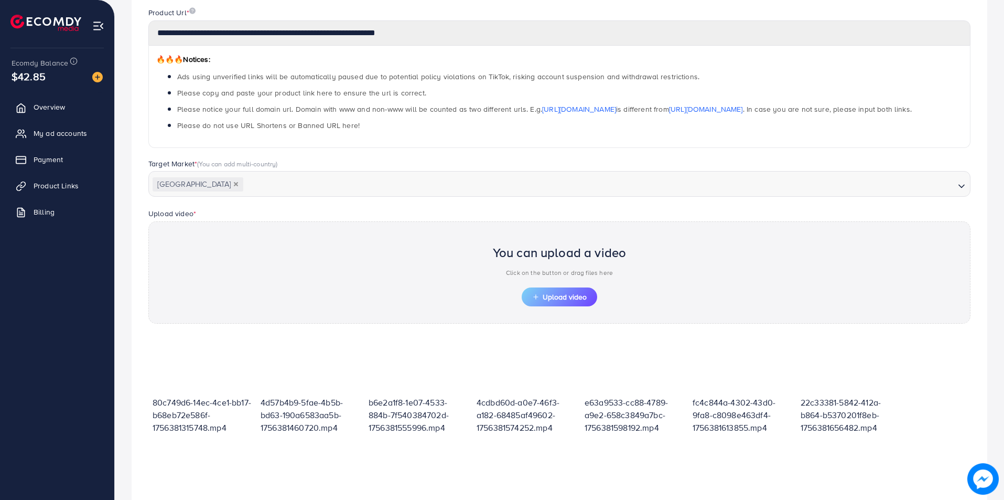
scroll to position [4, 0]
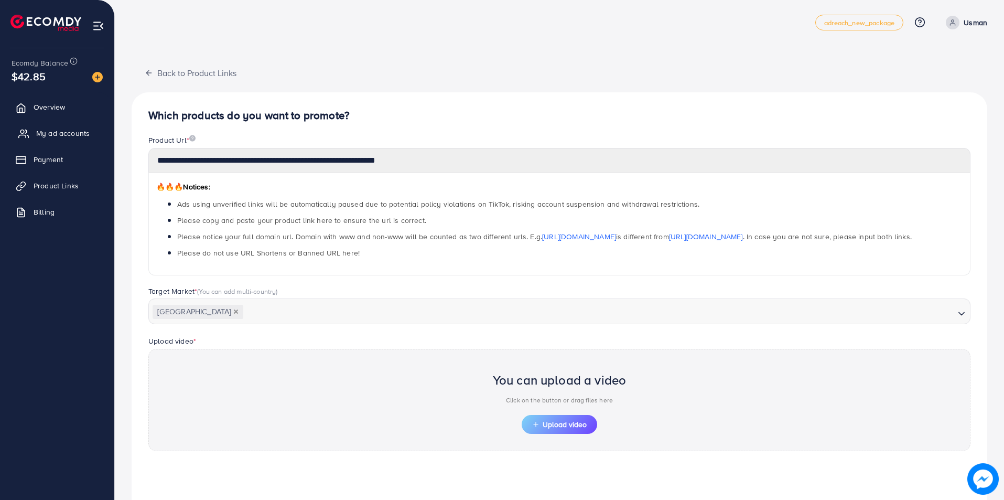
click at [54, 138] on span "My ad accounts" at bounding box center [62, 133] width 53 height 10
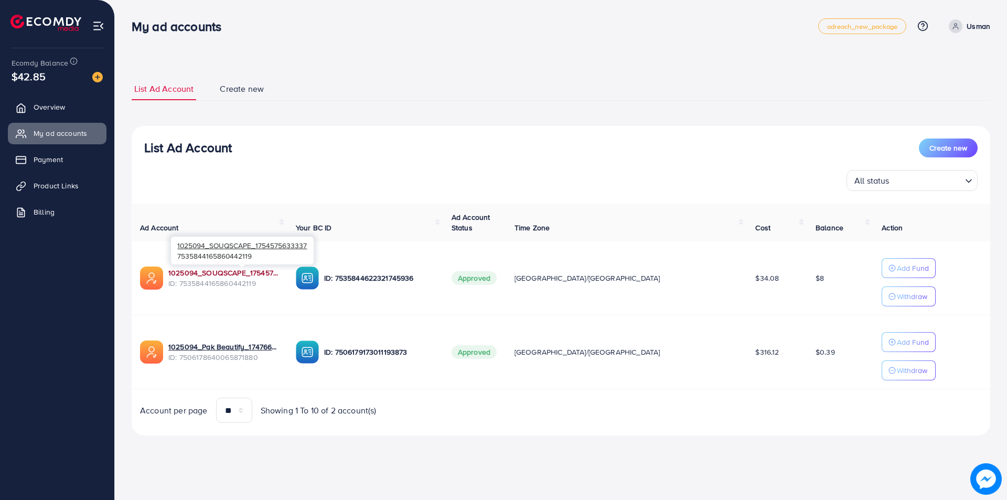
click at [214, 272] on link "1025094_SOUQSCAPE_1754575633337" at bounding box center [223, 272] width 111 height 10
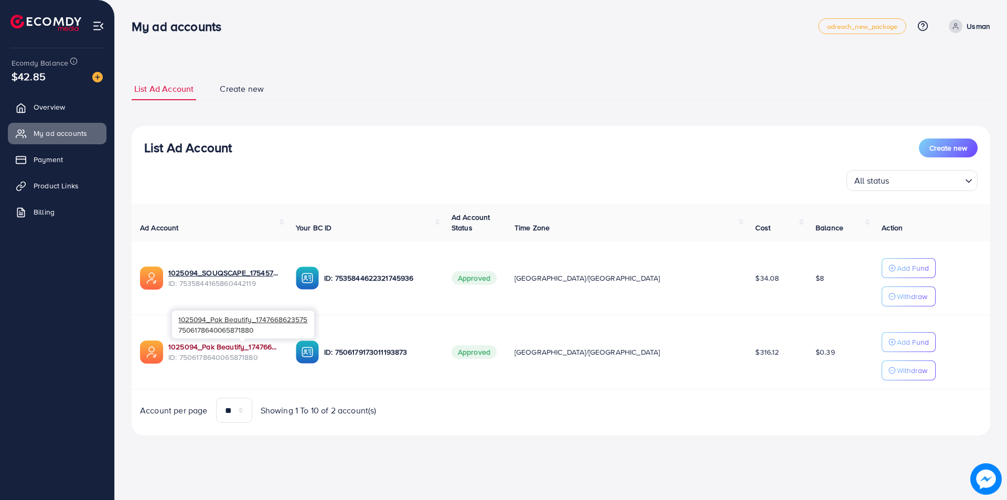
click at [225, 350] on link "1025094_Pak Beautify_1747668623575" at bounding box center [223, 346] width 111 height 10
click at [888, 278] on button "Add Fund" at bounding box center [909, 268] width 54 height 20
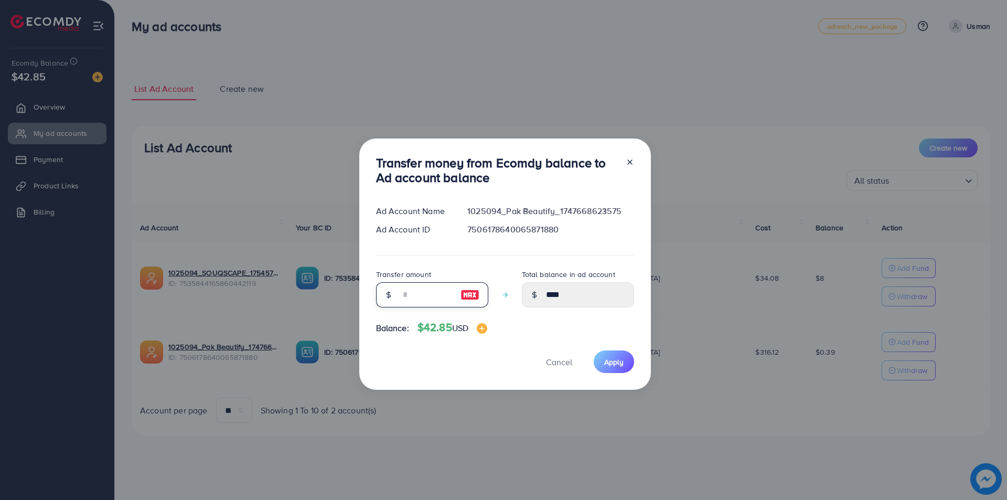
click at [427, 300] on input "number" at bounding box center [426, 294] width 52 height 25
type input "*"
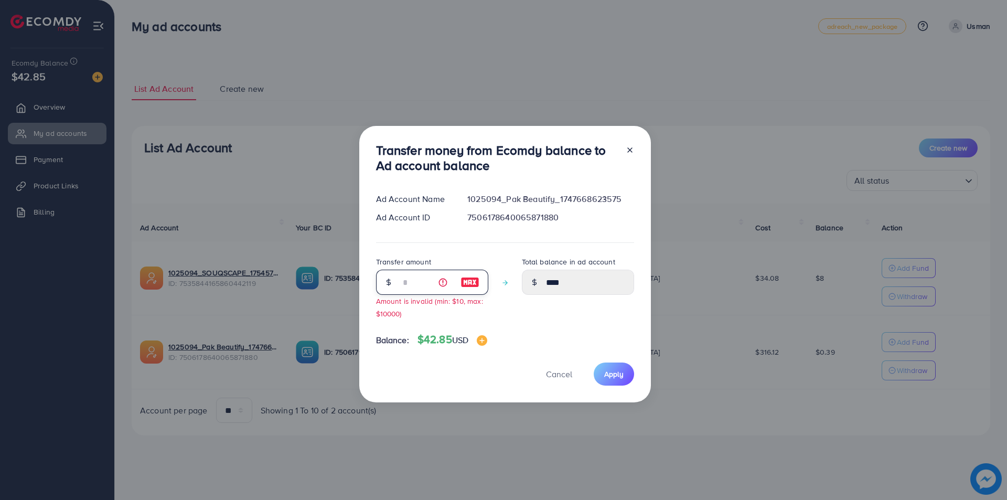
type input "****"
type input "**"
type input "*****"
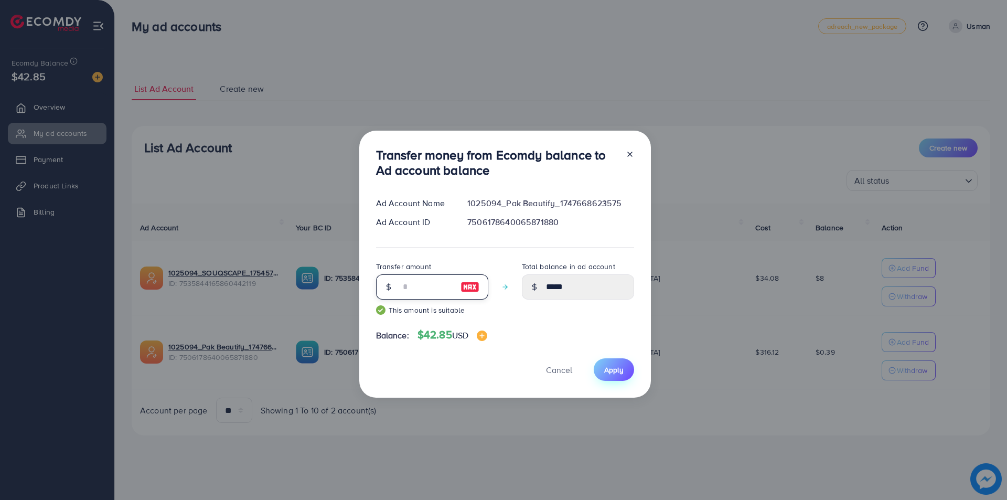
type input "**"
click at [617, 371] on span "Apply" at bounding box center [613, 369] width 19 height 10
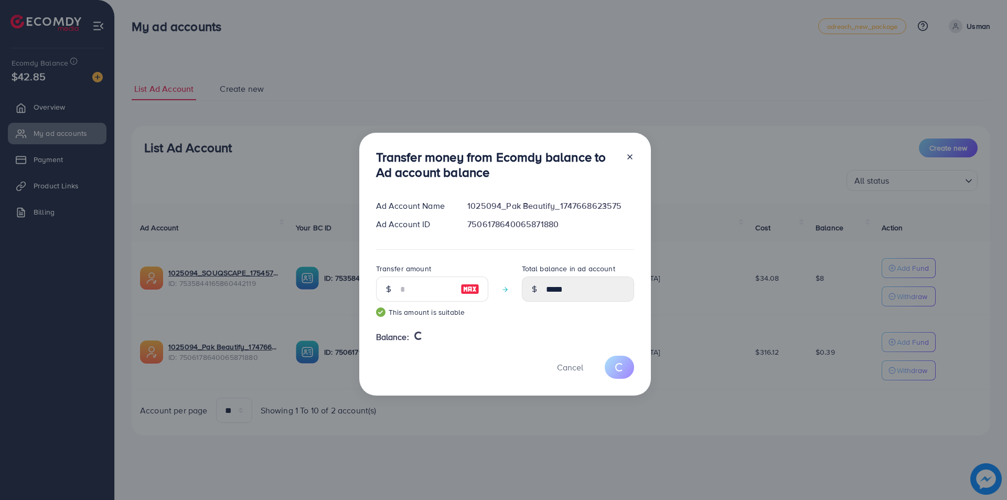
type input "****"
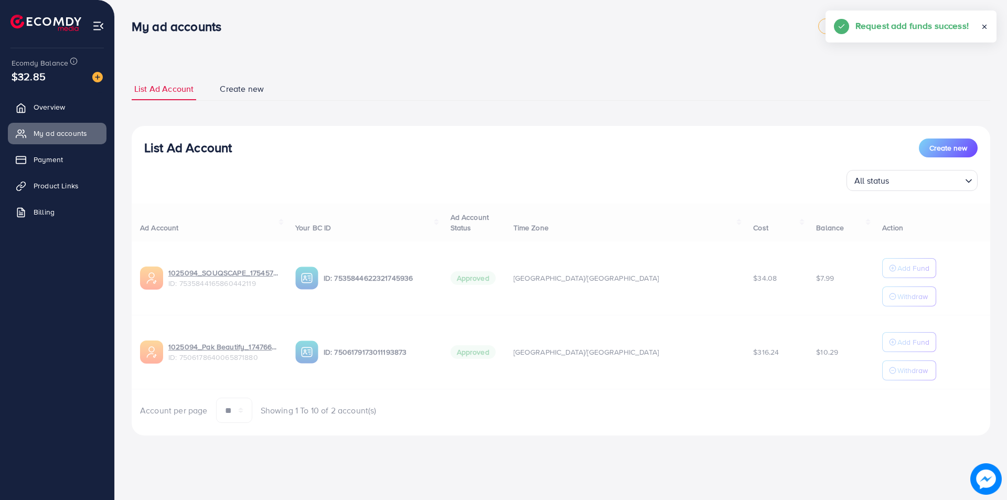
click at [878, 372] on div "Ad Account Your BC ID Ad Account Status Time Zone Cost Balance Action 1025094_S…" at bounding box center [561, 313] width 858 height 220
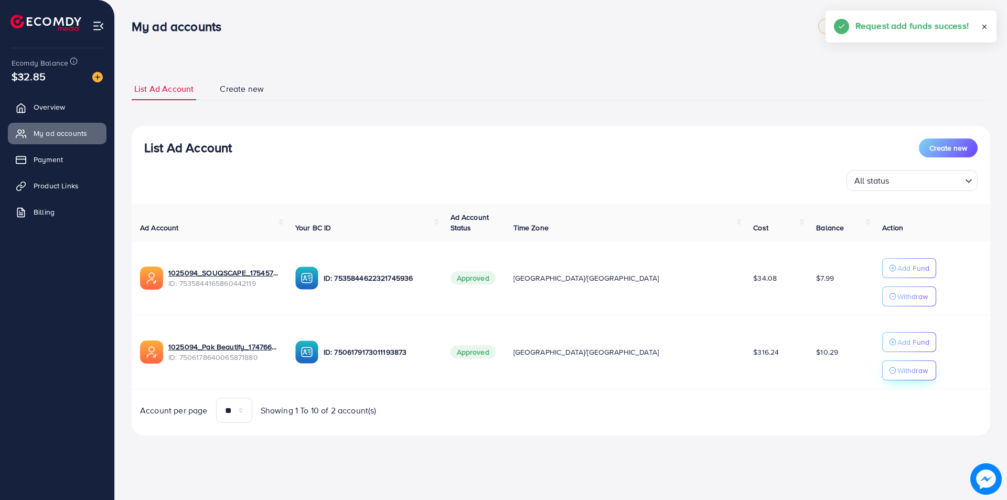
click at [897, 303] on p "Withdraw" at bounding box center [912, 296] width 30 height 13
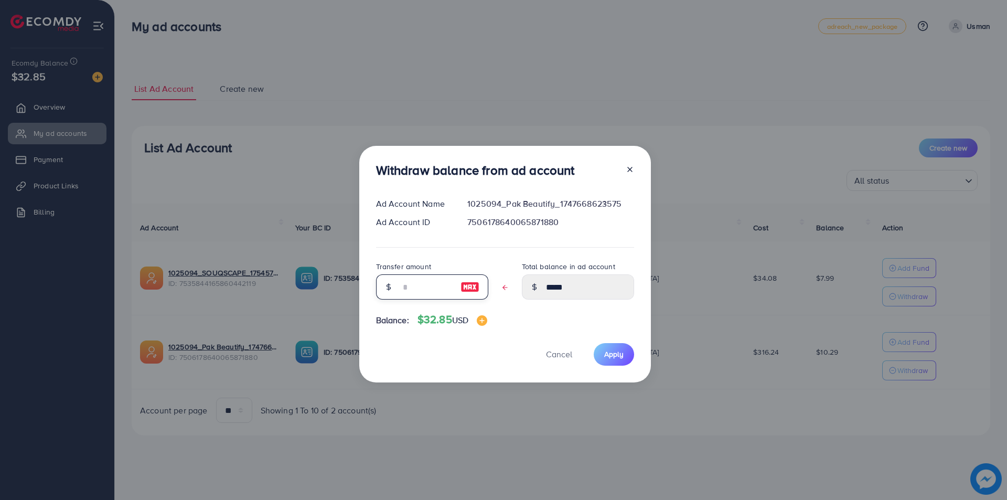
click at [416, 283] on input "text" at bounding box center [426, 286] width 52 height 25
type input "*"
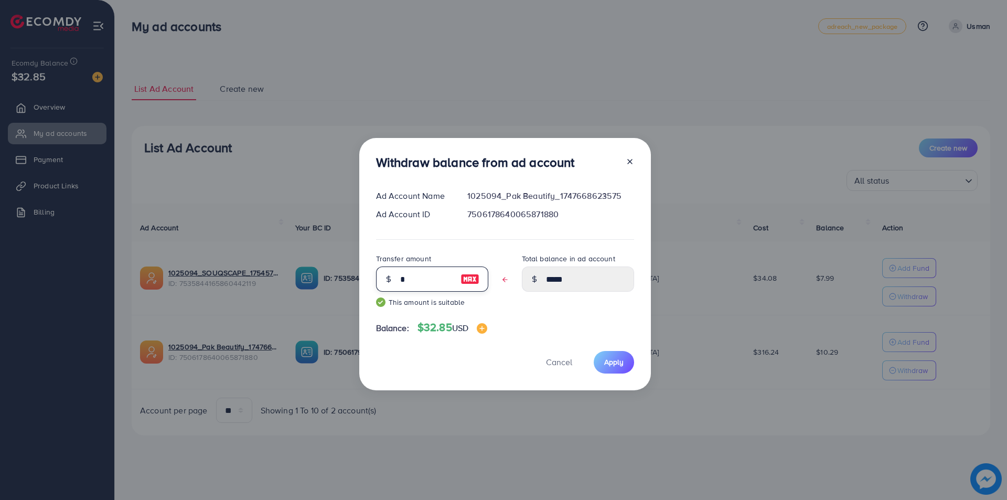
type input "****"
type input "*"
click at [632, 361] on button "Apply" at bounding box center [614, 362] width 40 height 23
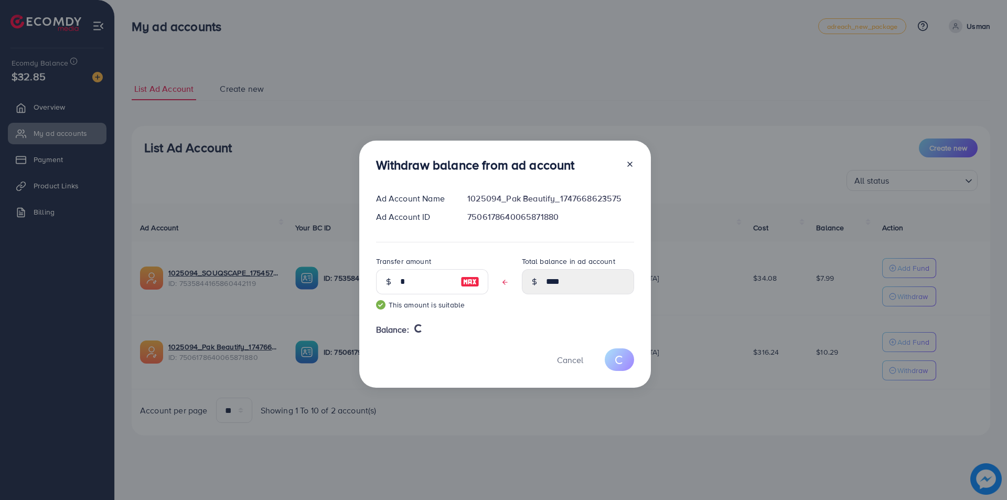
type input "*****"
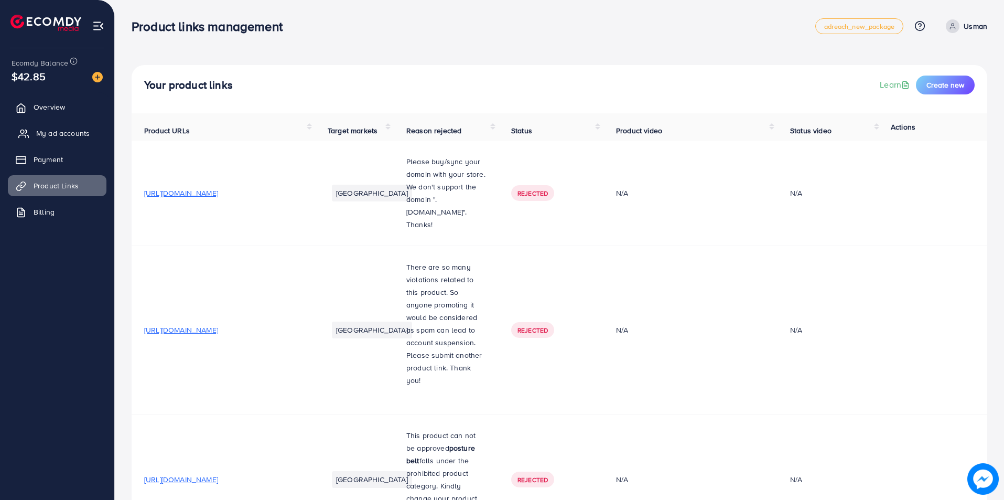
click at [71, 133] on span "My ad accounts" at bounding box center [62, 133] width 53 height 10
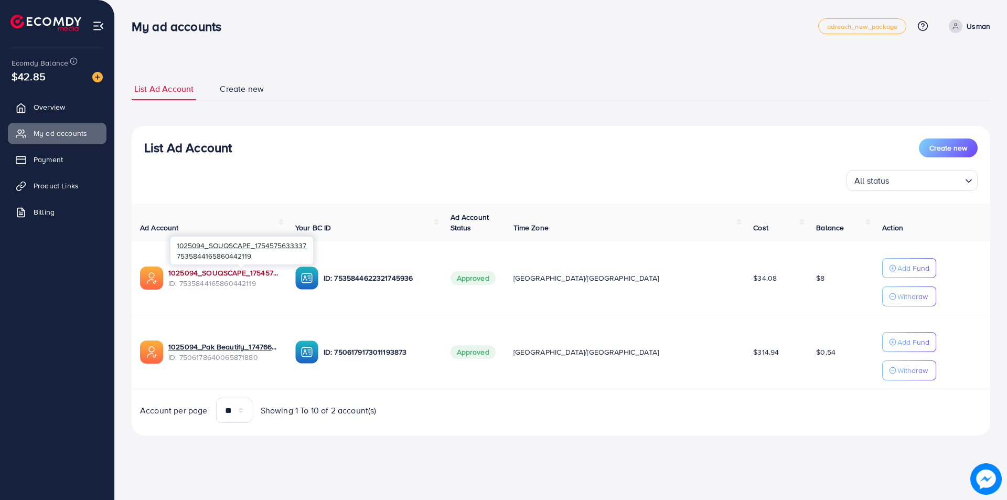
click at [230, 272] on link "1025094_SOUQSCAPE_1754575633337" at bounding box center [223, 272] width 110 height 10
